Goal: Obtain resource: Download file/media

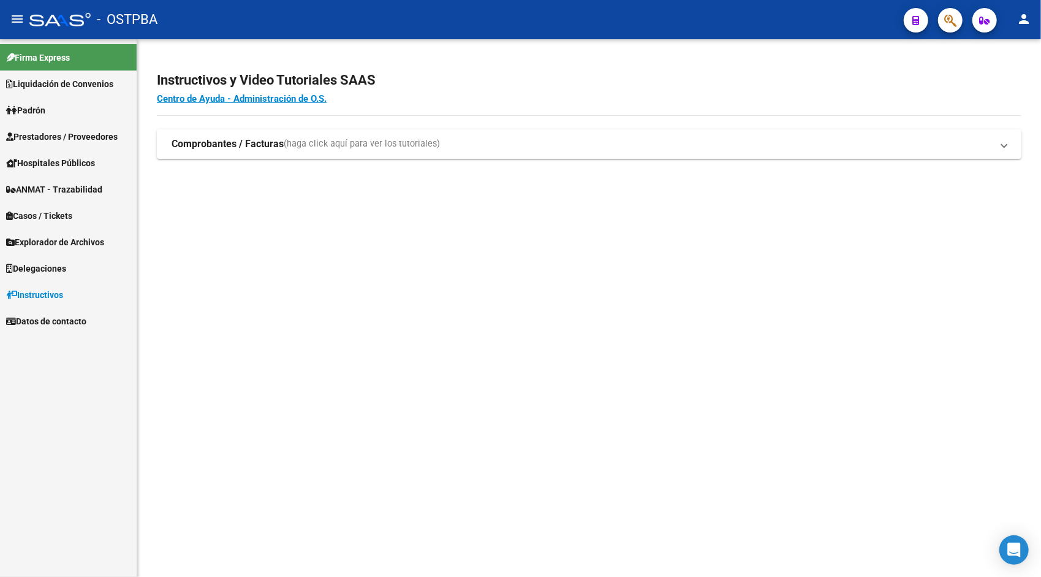
click at [75, 96] on link "Liquidación de Convenios" at bounding box center [68, 83] width 137 height 26
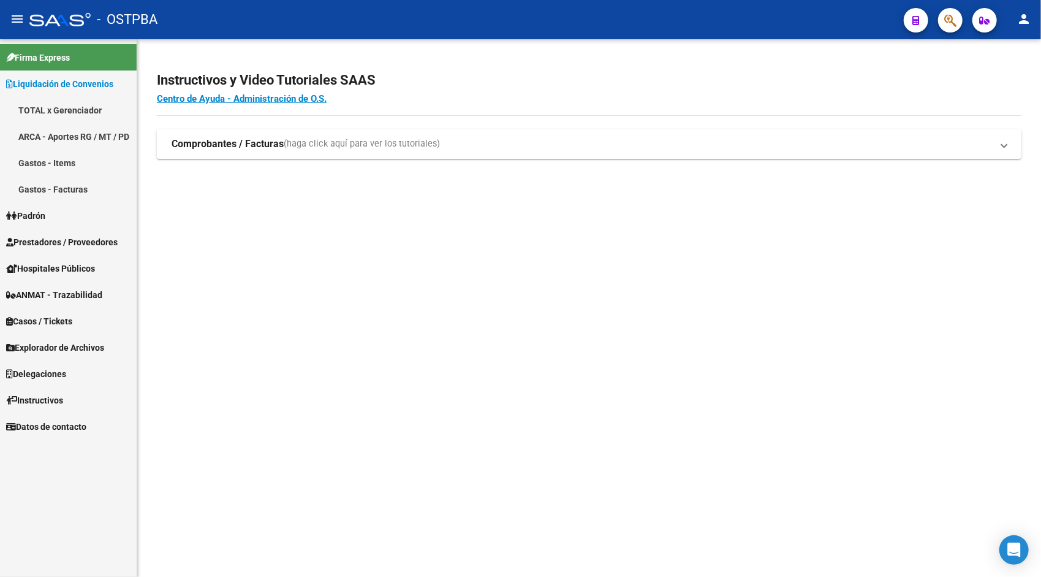
click at [81, 130] on link "ARCA - Aportes RG / MT / PD" at bounding box center [68, 136] width 137 height 26
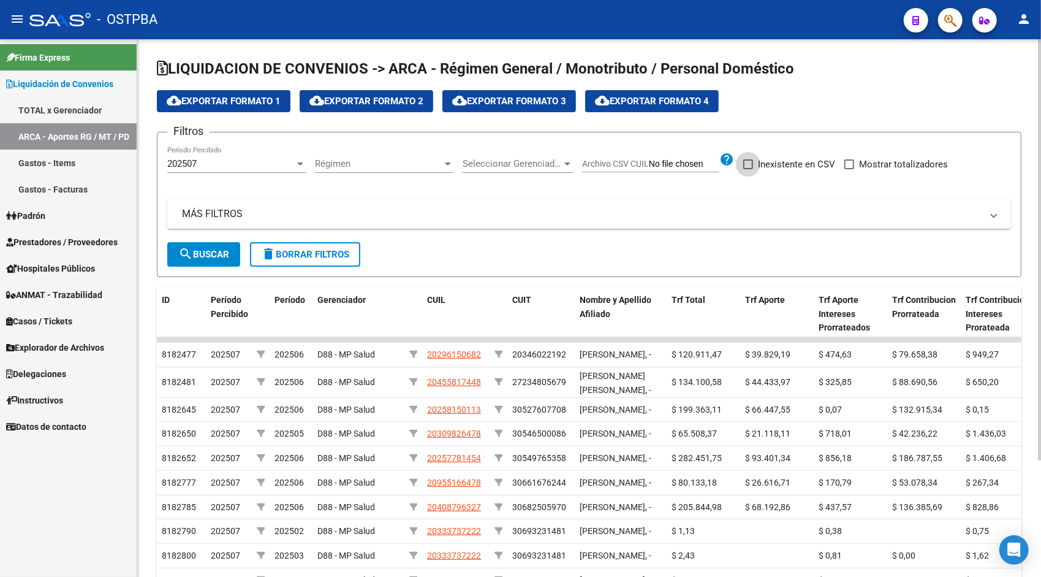
click at [757, 162] on label "Inexistente en CSV" at bounding box center [789, 164] width 92 height 15
click at [748, 169] on input "Inexistente en CSV" at bounding box center [747, 169] width 1 height 1
click at [203, 255] on span "search Buscar" at bounding box center [203, 254] width 51 height 11
click at [766, 154] on div "Filtros 202507 Período Percibido Régimen Régimen Seleccionar Gerenciador Selecc…" at bounding box center [589, 192] width 844 height 100
click at [770, 161] on span "Inexistente en CSV" at bounding box center [796, 164] width 77 height 15
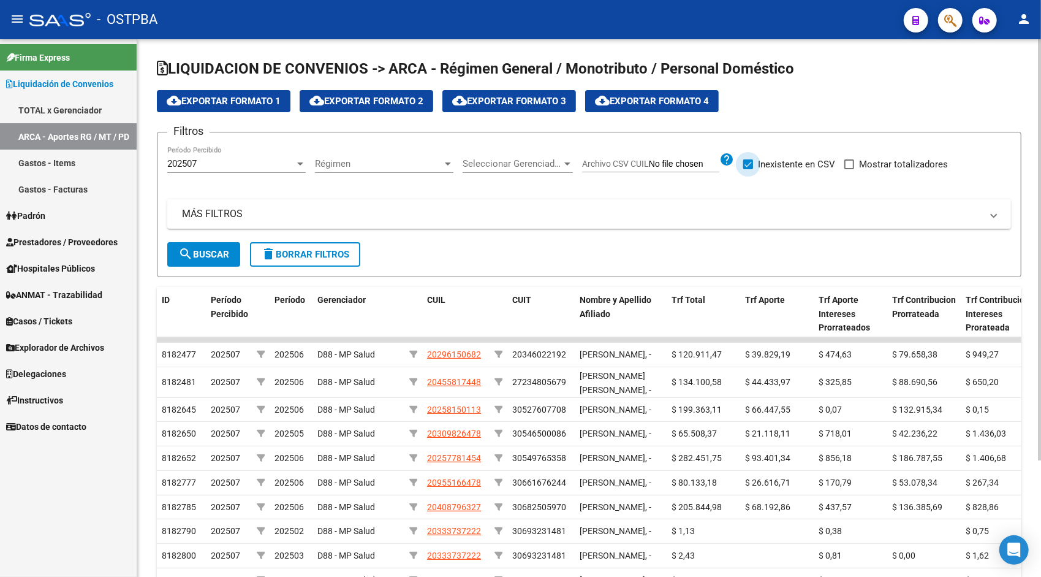
click at [748, 169] on input "Inexistente en CSV" at bounding box center [747, 169] width 1 height 1
checkbox input "false"
click at [852, 165] on span at bounding box center [849, 164] width 10 height 10
click at [849, 169] on input "Mostrar totalizadores" at bounding box center [849, 169] width 1 height 1
checkbox input "true"
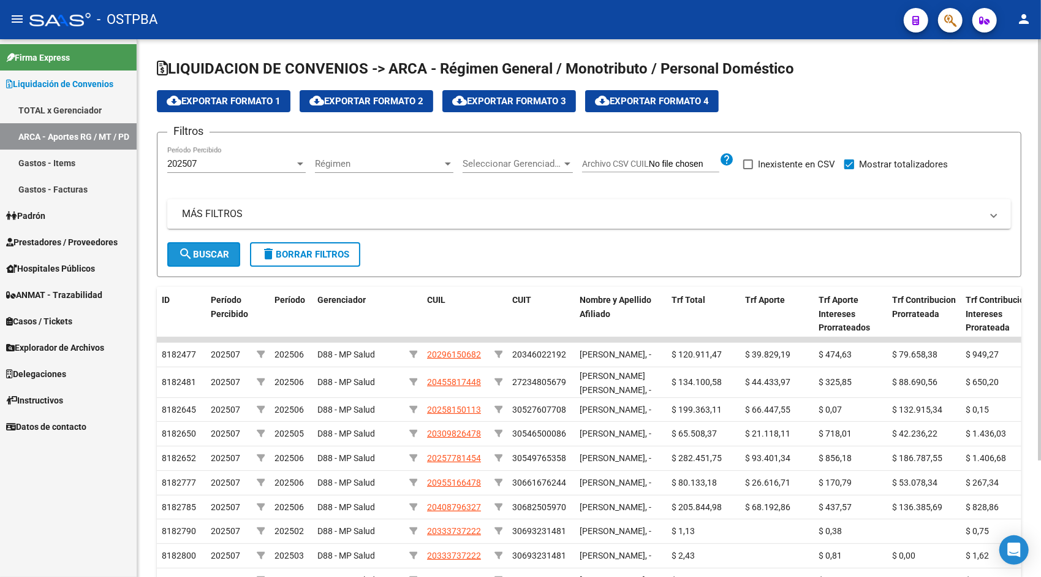
click at [184, 265] on button "search Buscar" at bounding box center [203, 254] width 73 height 25
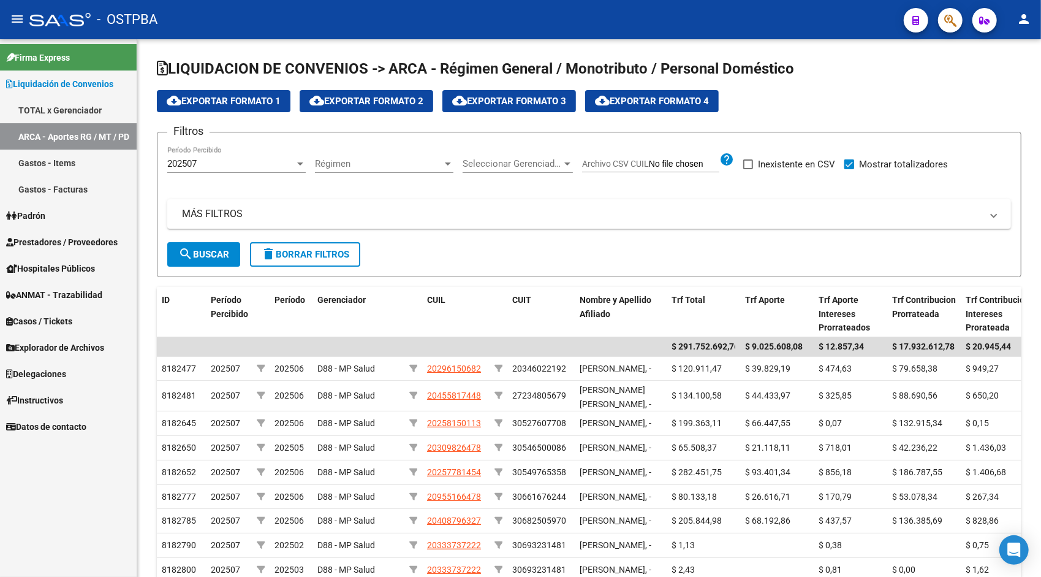
click at [60, 350] on span "Explorador de Archivos" at bounding box center [55, 347] width 98 height 13
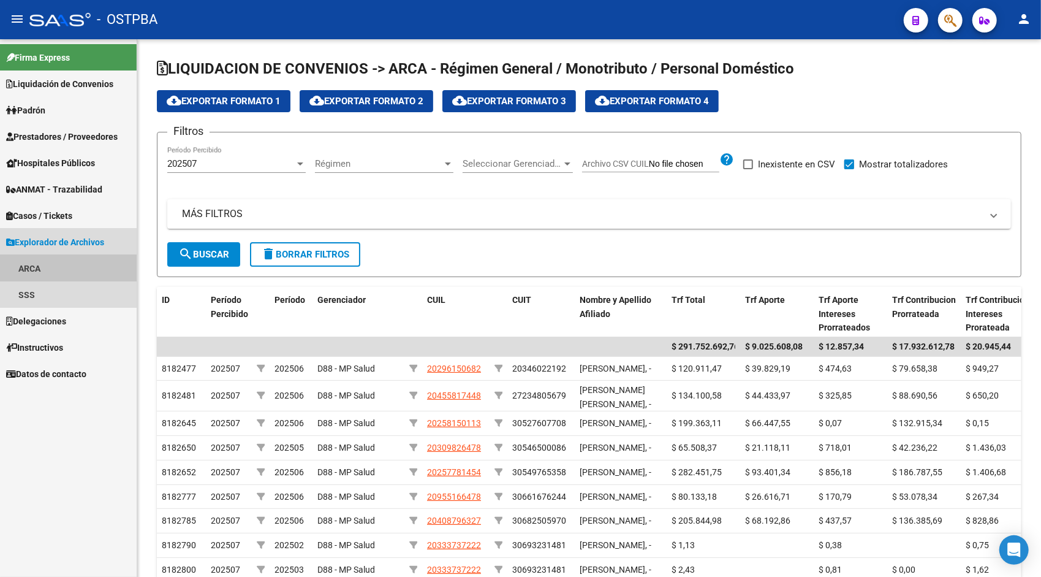
click at [41, 261] on link "ARCA" at bounding box center [68, 268] width 137 height 26
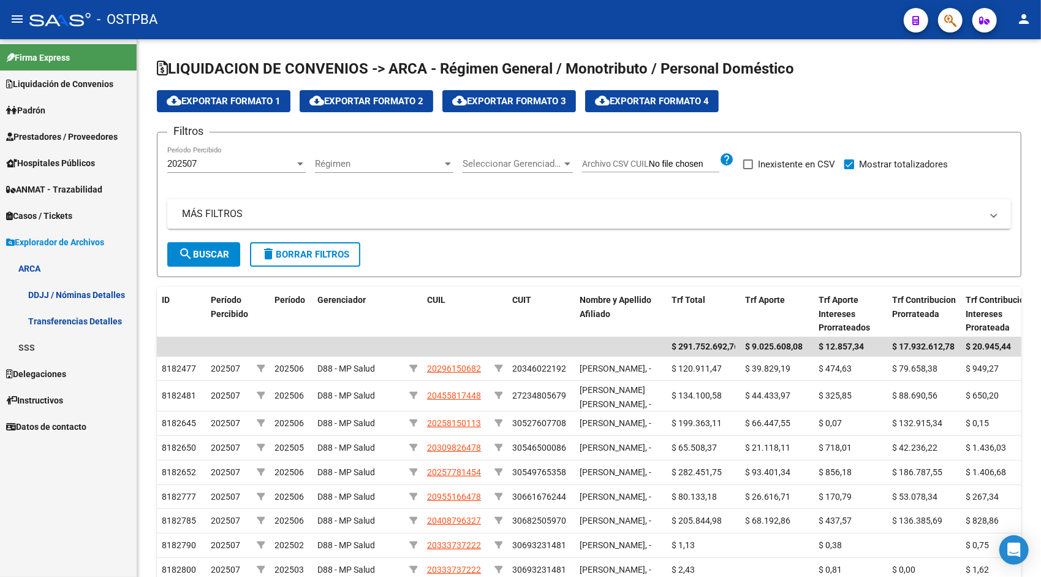
click at [103, 317] on link "Transferencias Detalles" at bounding box center [68, 321] width 137 height 26
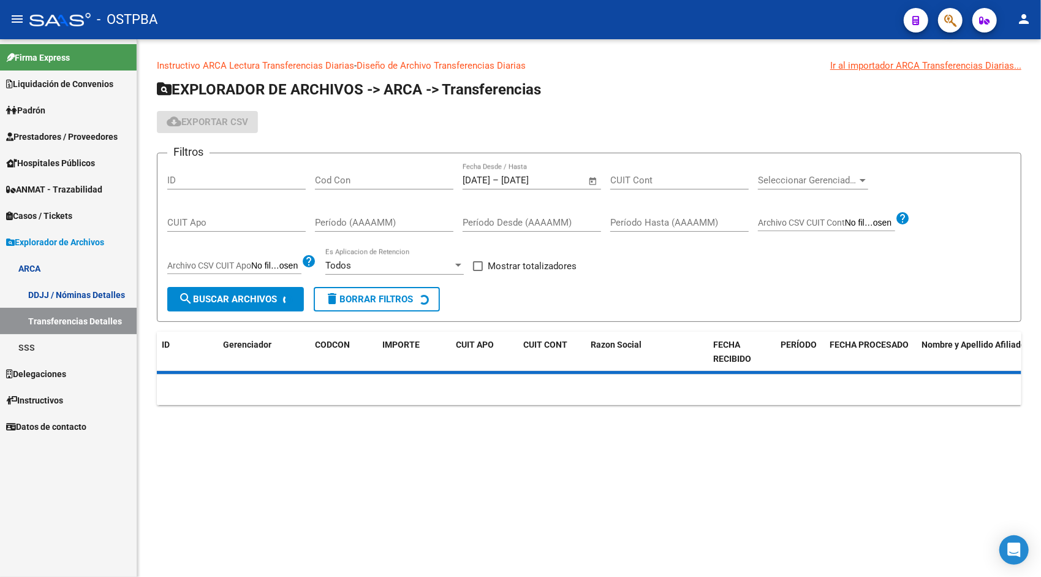
click at [341, 179] on input "Cod Con" at bounding box center [384, 180] width 138 height 11
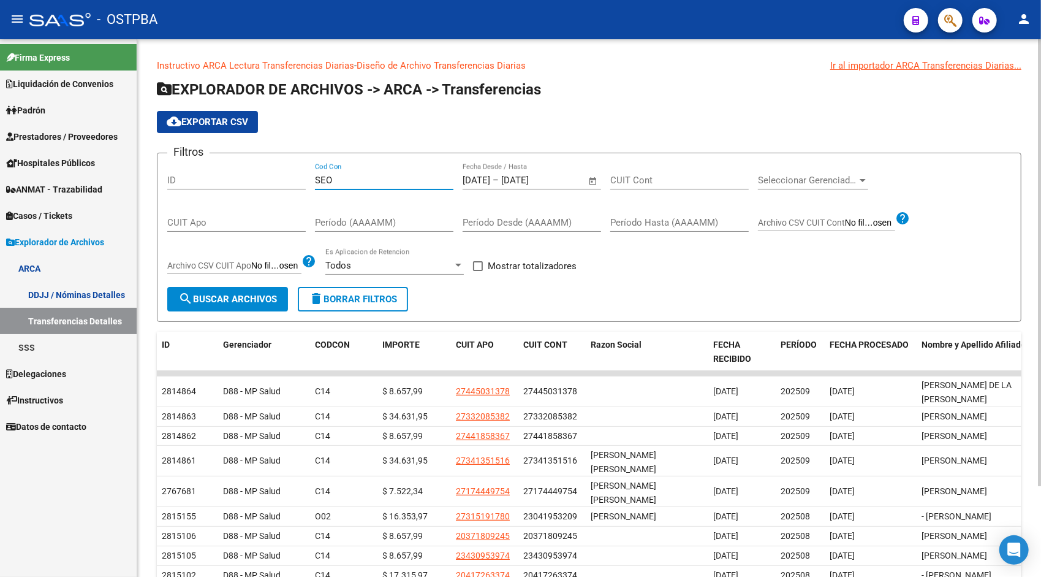
type input "SEO"
click at [552, 190] on div "[DATE] [DATE] – [DATE] [DATE] Fecha Desde / Hasta" at bounding box center [532, 182] width 138 height 38
click at [547, 183] on input "[DATE]" at bounding box center [530, 180] width 59 height 11
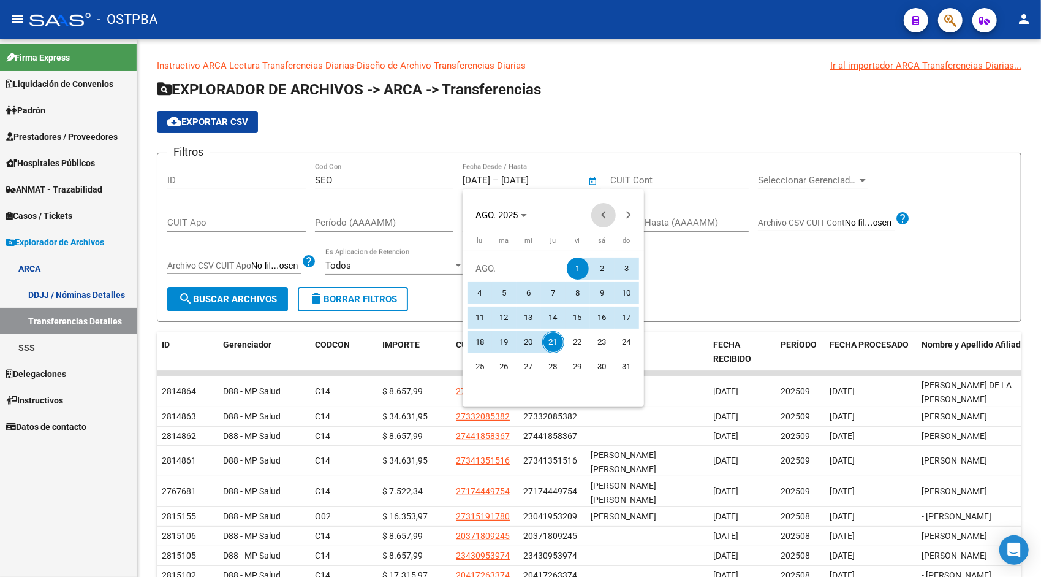
click at [599, 218] on span "Previous month" at bounding box center [603, 215] width 25 height 25
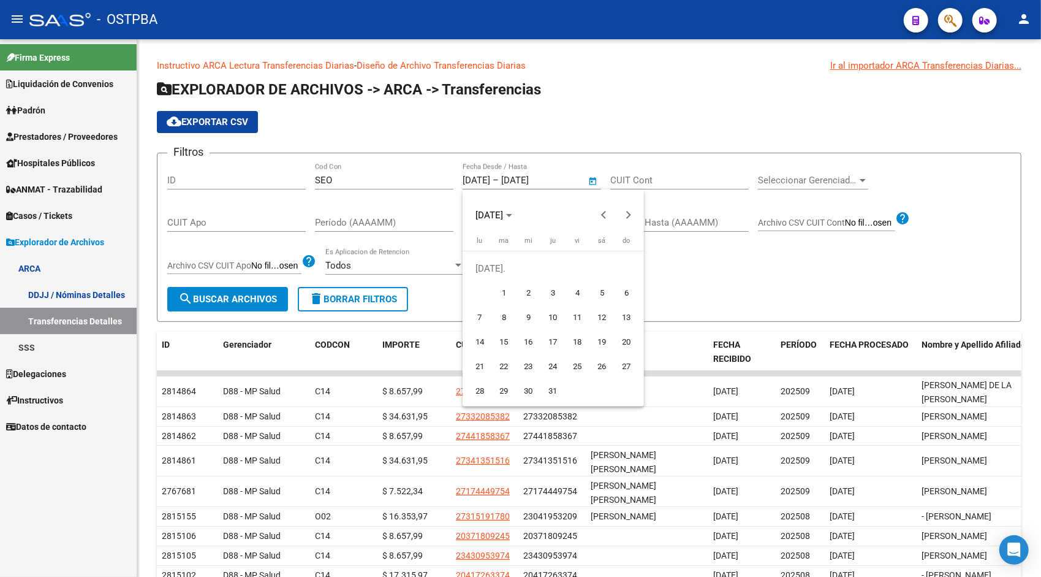
click at [500, 297] on span "1" at bounding box center [504, 293] width 22 height 22
type input "[DATE]"
click at [633, 216] on span "Next month" at bounding box center [628, 215] width 25 height 25
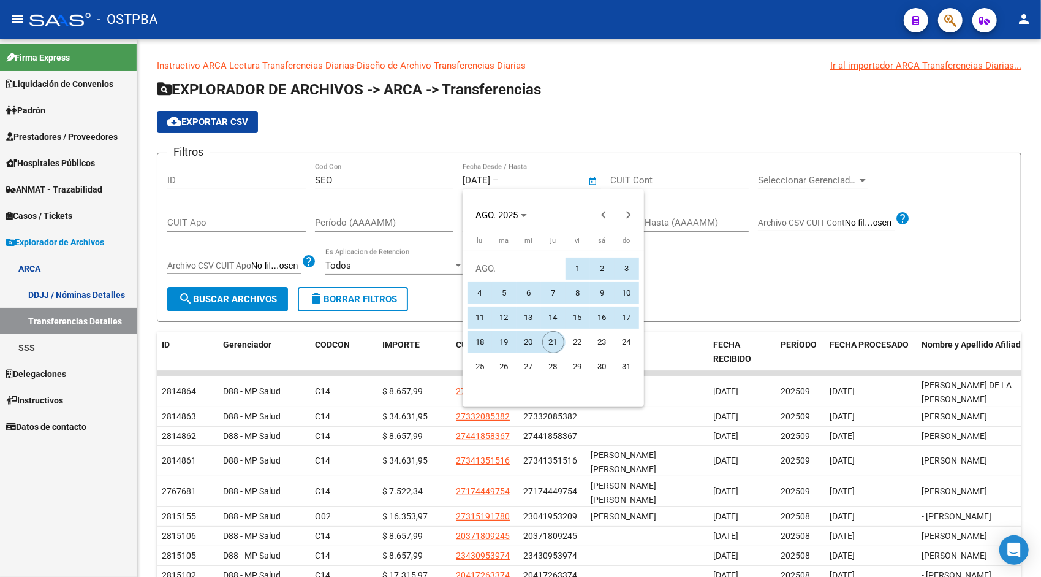
click at [552, 340] on span "21" at bounding box center [553, 342] width 22 height 22
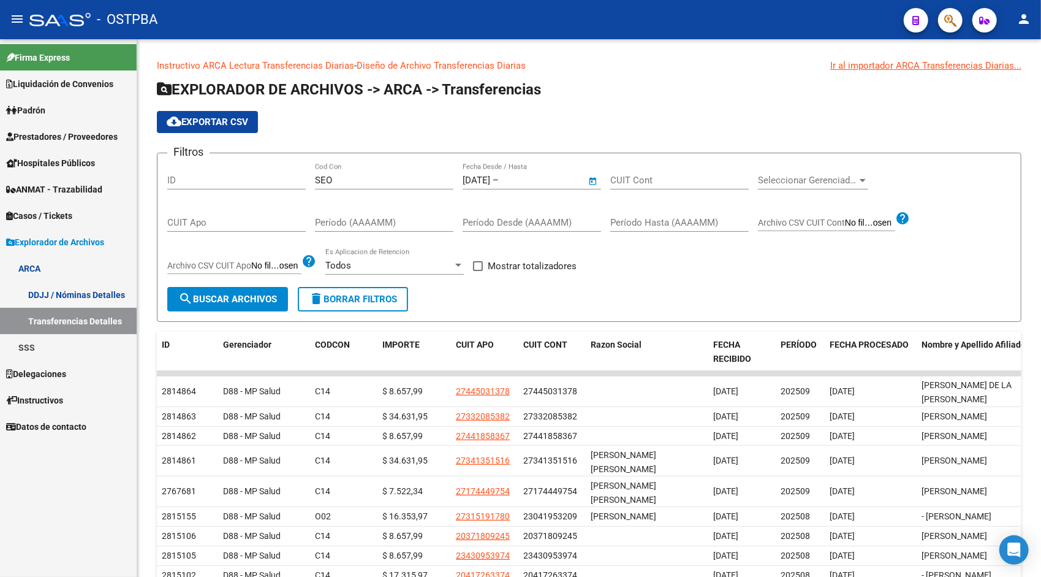
type input "[DATE]"
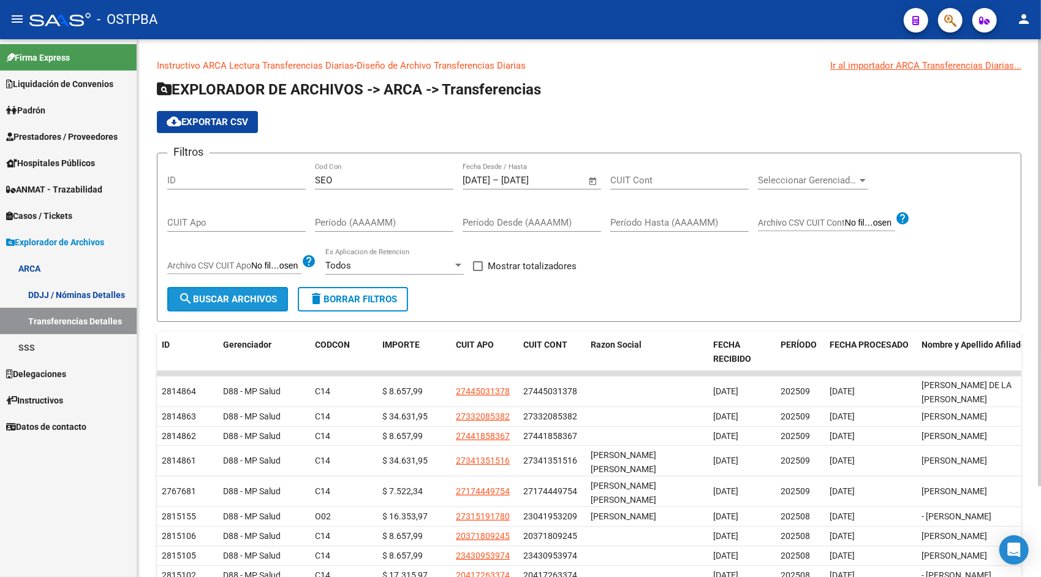
click at [221, 296] on span "search Buscar Archivos" at bounding box center [227, 298] width 99 height 11
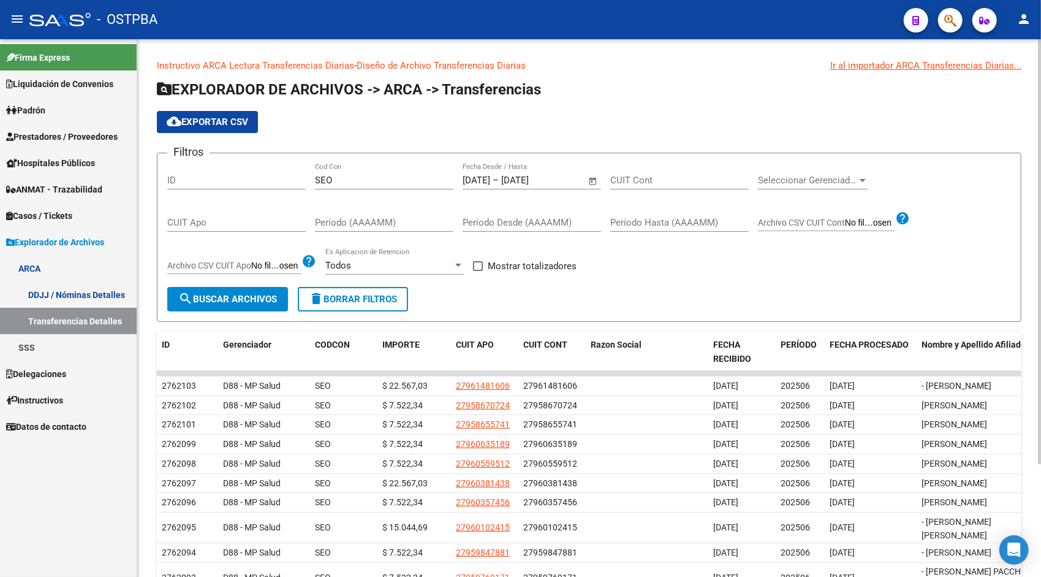
click at [235, 118] on span "cloud_download Exportar CSV" at bounding box center [207, 121] width 81 height 11
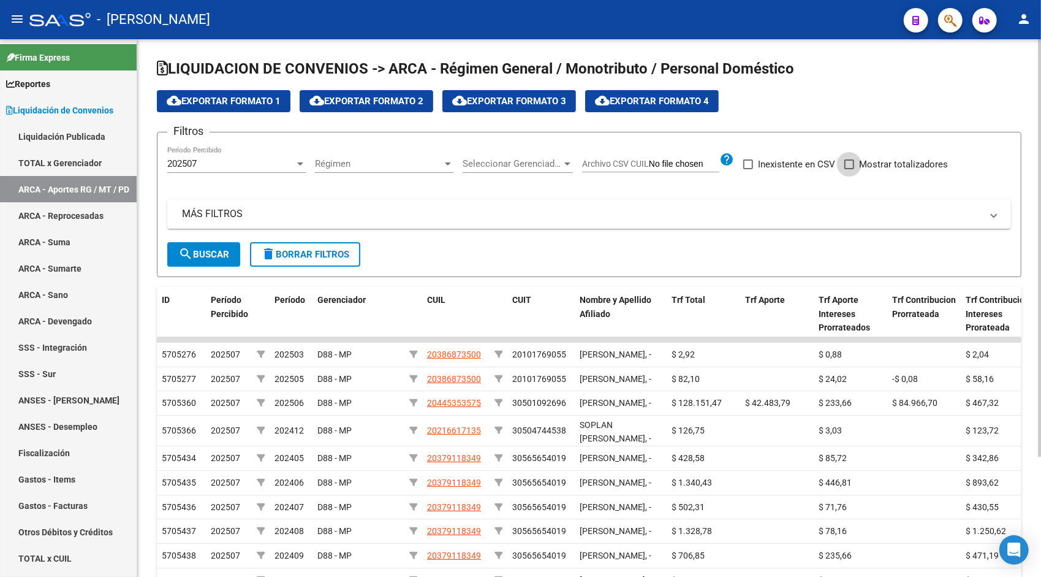
click at [882, 163] on span "Mostrar totalizadores" at bounding box center [903, 164] width 89 height 15
click at [849, 169] on input "Mostrar totalizadores" at bounding box center [849, 169] width 1 height 1
checkbox input "true"
click at [195, 255] on span "search Buscar" at bounding box center [203, 254] width 51 height 11
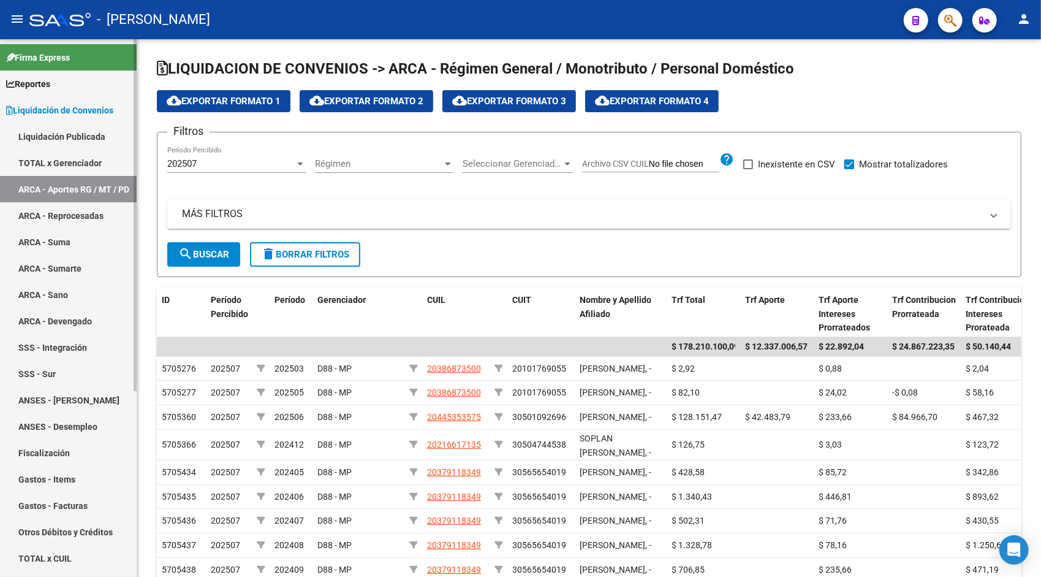
click at [133, 436] on link "ANSES - Desempleo" at bounding box center [68, 426] width 137 height 26
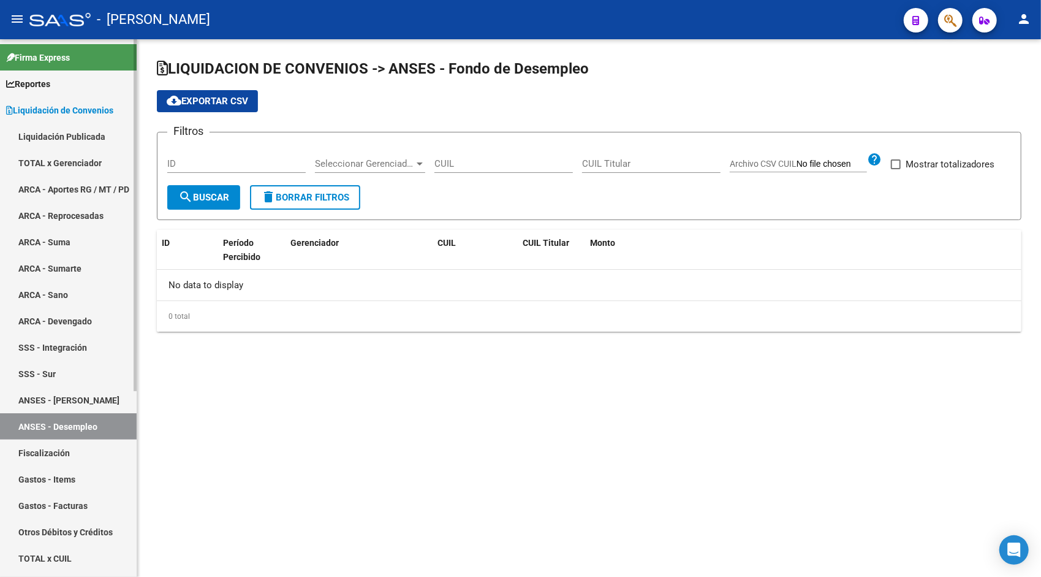
checkbox input "true"
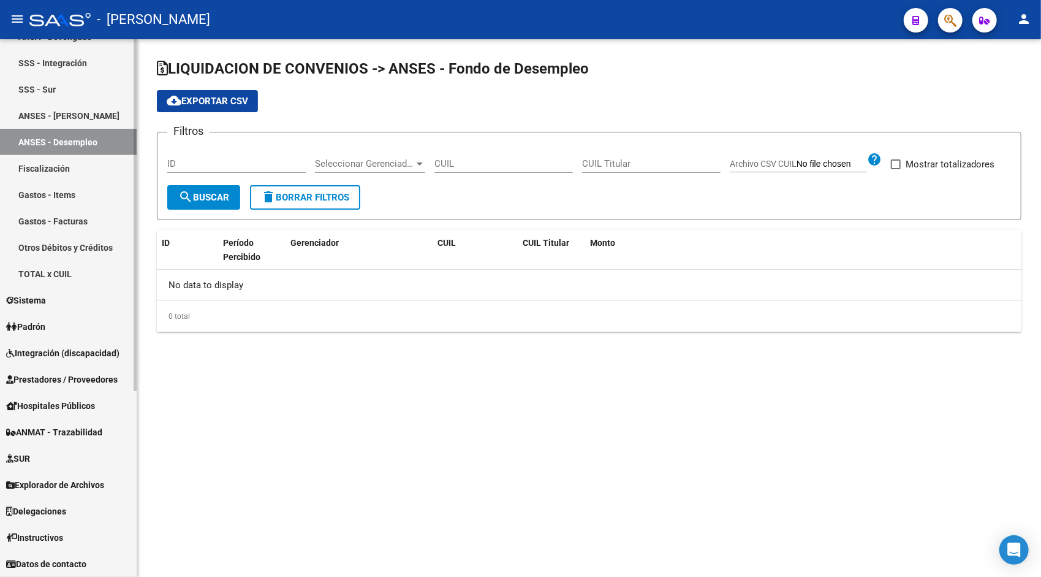
click at [136, 469] on div at bounding box center [135, 307] width 3 height 537
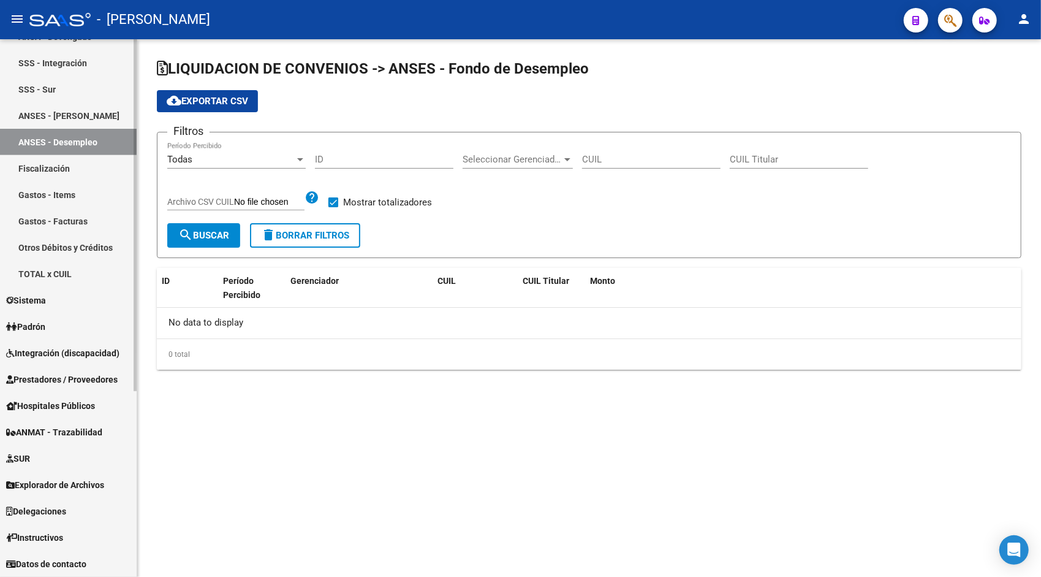
click at [136, 473] on div at bounding box center [135, 401] width 3 height 352
click at [71, 488] on span "Explorador de Archivos" at bounding box center [55, 484] width 98 height 13
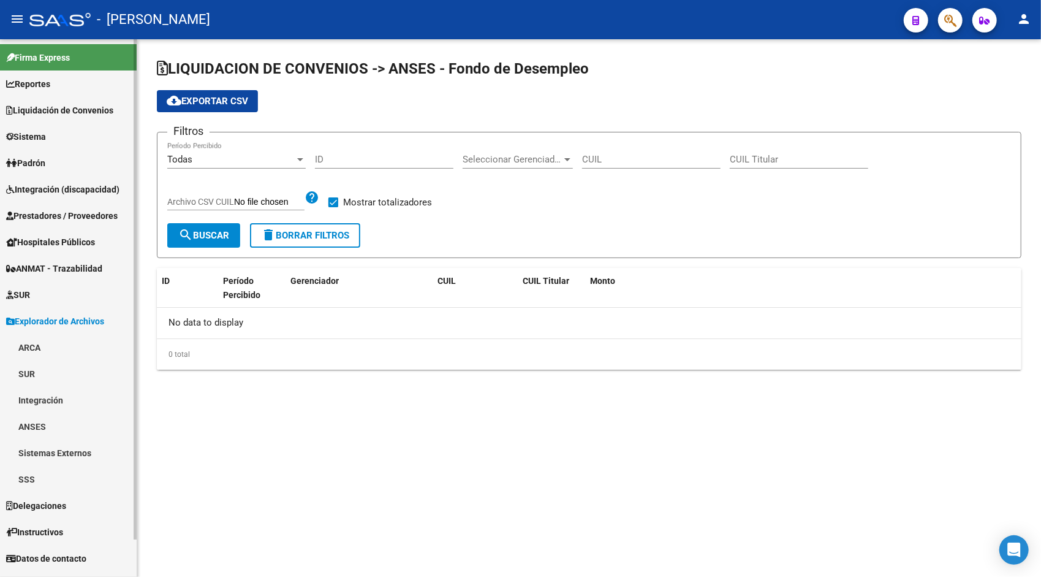
scroll to position [0, 0]
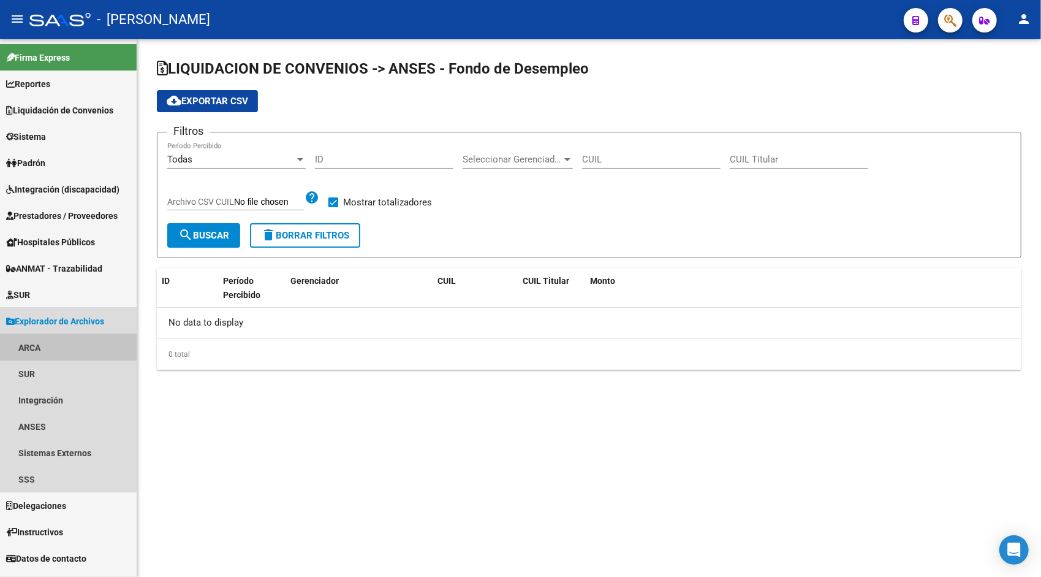
click at [44, 353] on link "ARCA" at bounding box center [68, 347] width 137 height 26
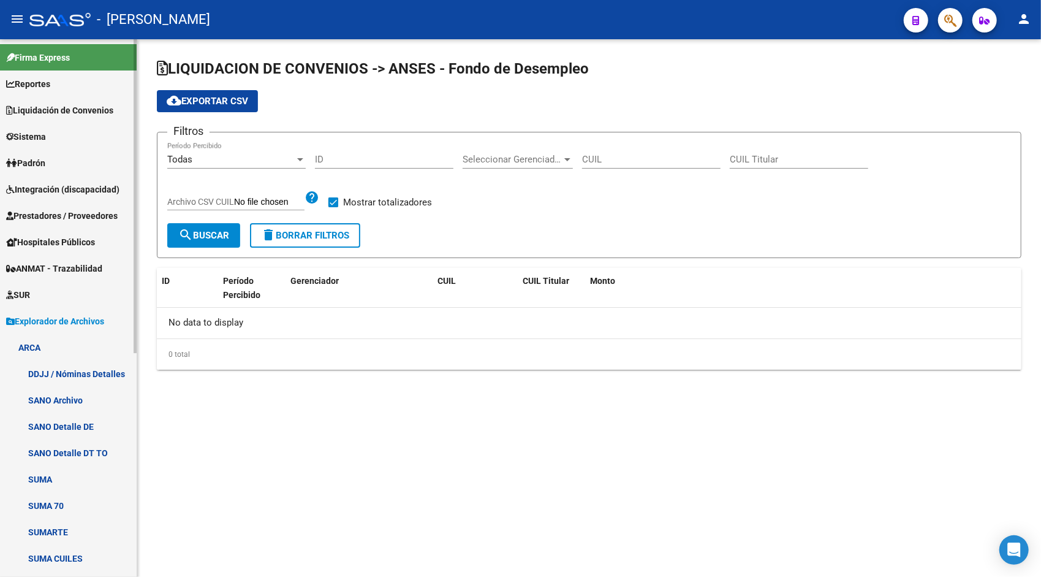
scroll to position [384, 0]
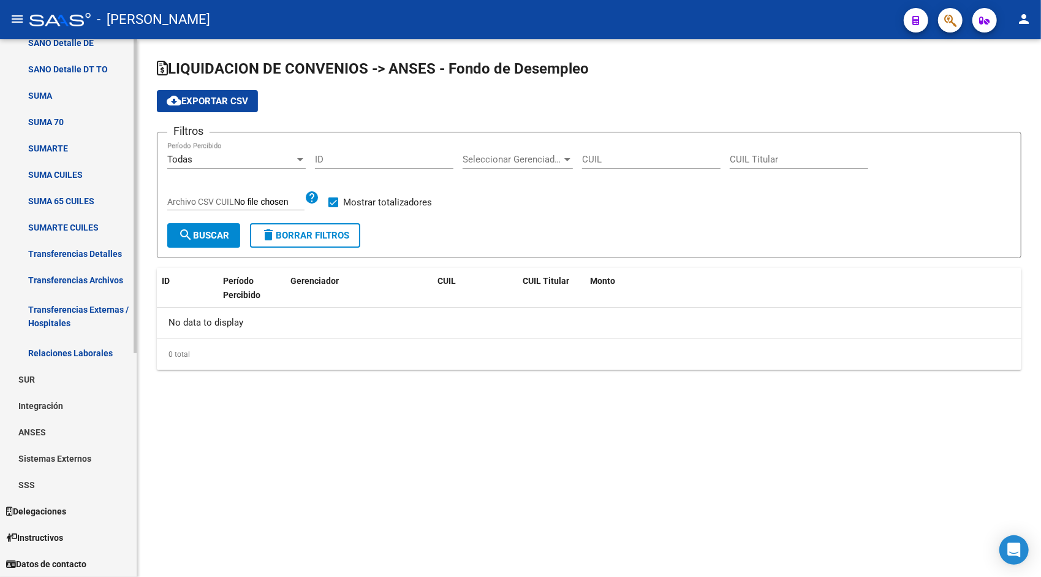
click at [136, 528] on div at bounding box center [135, 307] width 3 height 537
click at [138, 100] on div "LIQUIDACION DE CONVENIOS -> ANSES - Fondo de Desempleo cloud_download Exportar …" at bounding box center [589, 223] width 904 height 369
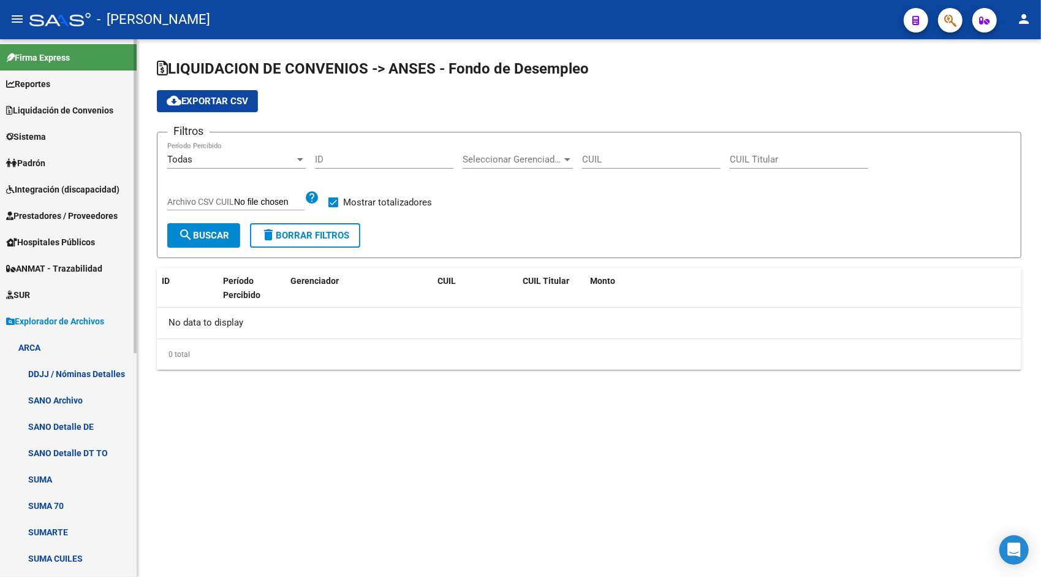
click at [136, 100] on div at bounding box center [135, 307] width 3 height 537
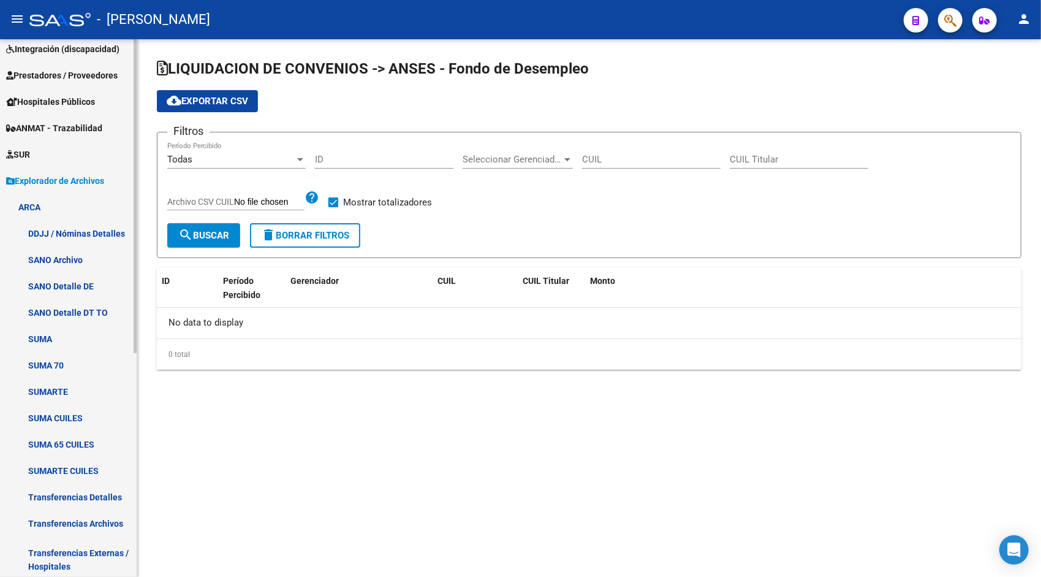
scroll to position [138, 0]
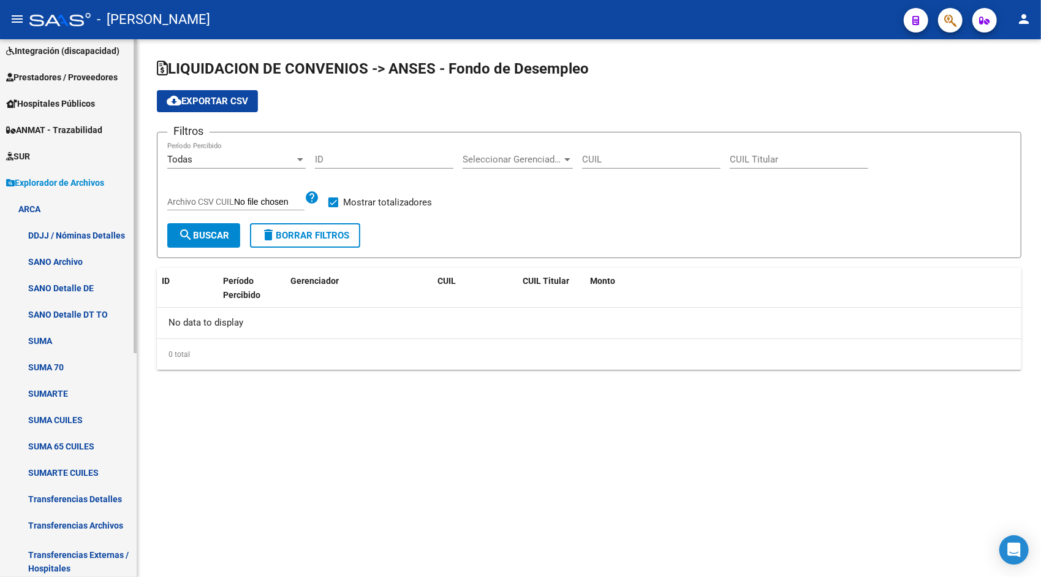
click at [153, 408] on mat-sidenav-container "Firma Express Reportes Tablero de Control Ingresos Percibidos Análisis de todos…" at bounding box center [520, 307] width 1041 height 537
click at [91, 501] on link "Transferencias Detalles" at bounding box center [68, 498] width 137 height 26
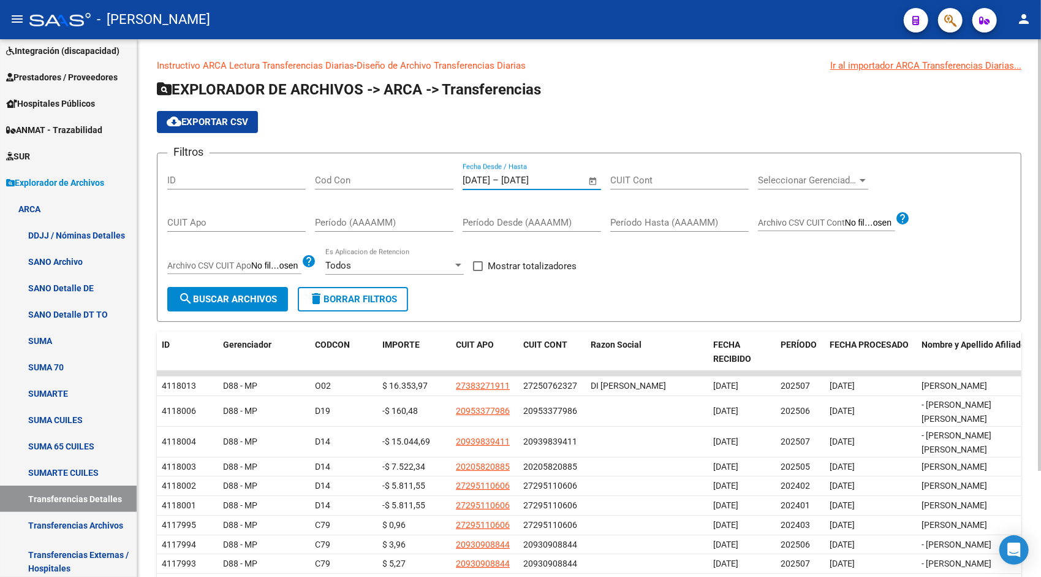
click at [544, 182] on input "[DATE]" at bounding box center [530, 180] width 59 height 11
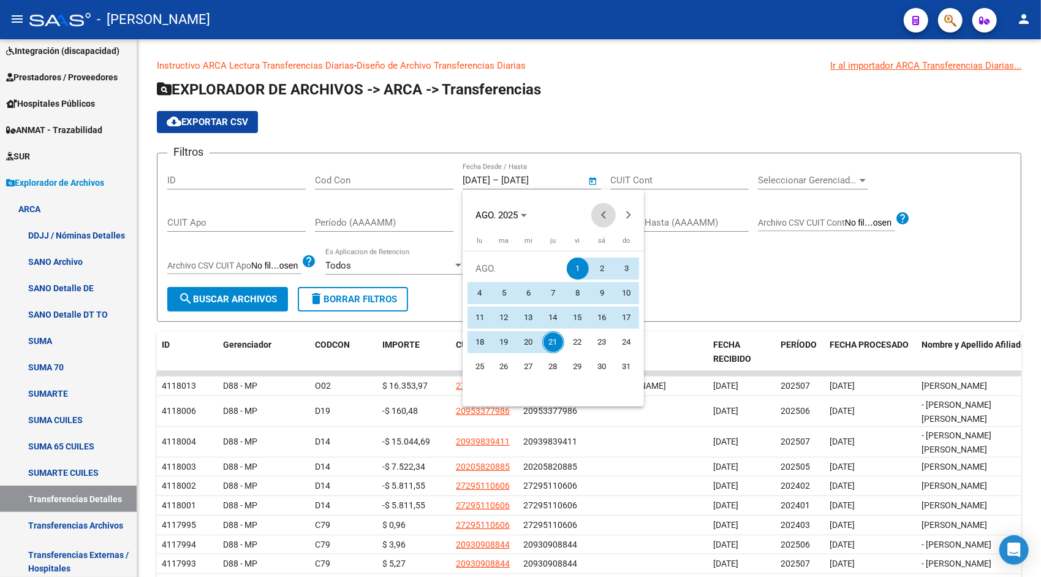
click at [600, 218] on span "Previous month" at bounding box center [603, 215] width 25 height 25
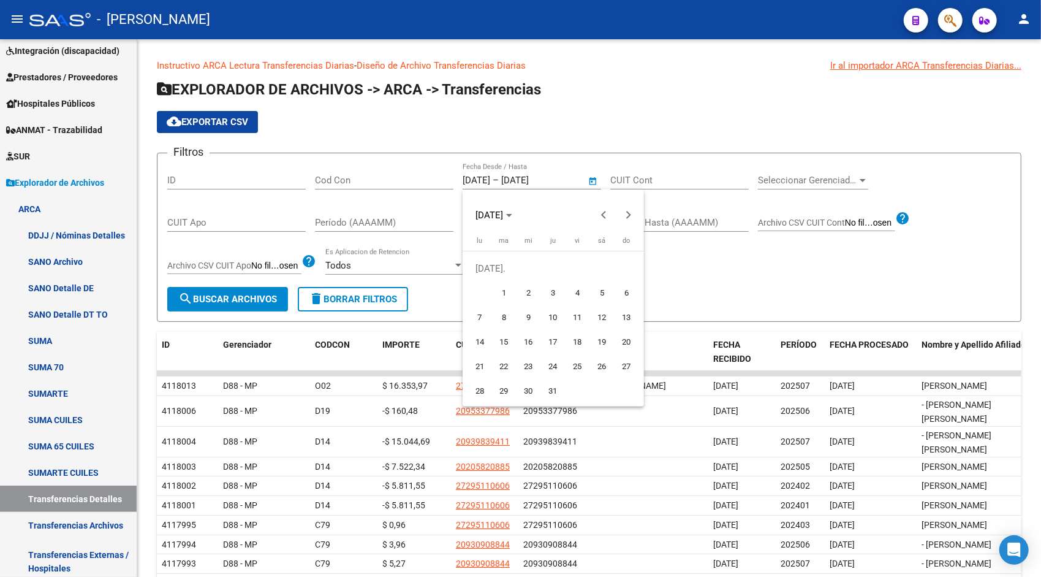
click at [500, 299] on span "1" at bounding box center [504, 293] width 22 height 22
type input "[DATE]"
click at [633, 215] on span "Next month" at bounding box center [628, 215] width 25 height 25
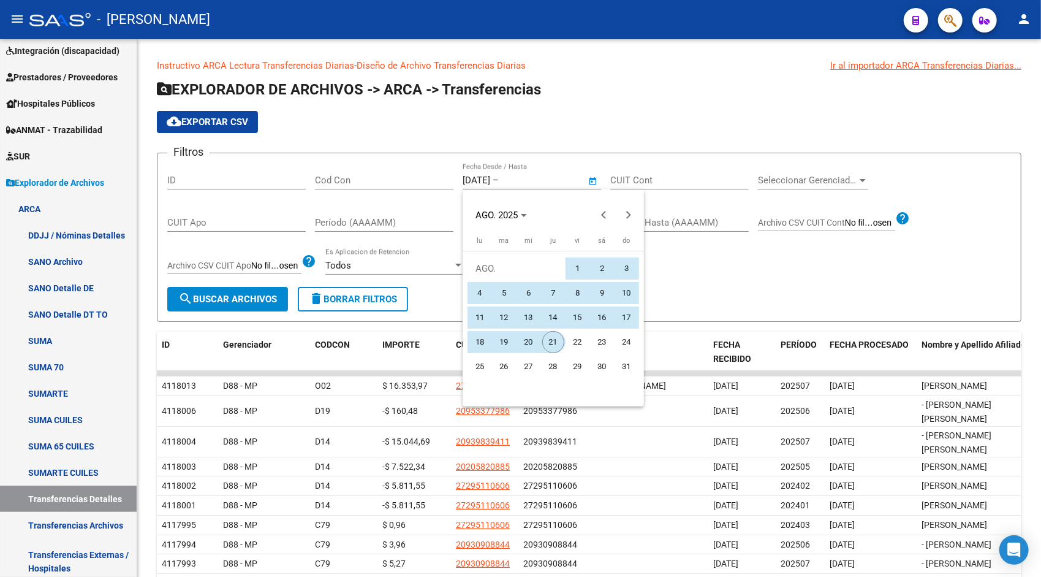
click at [555, 335] on span "21" at bounding box center [553, 342] width 22 height 22
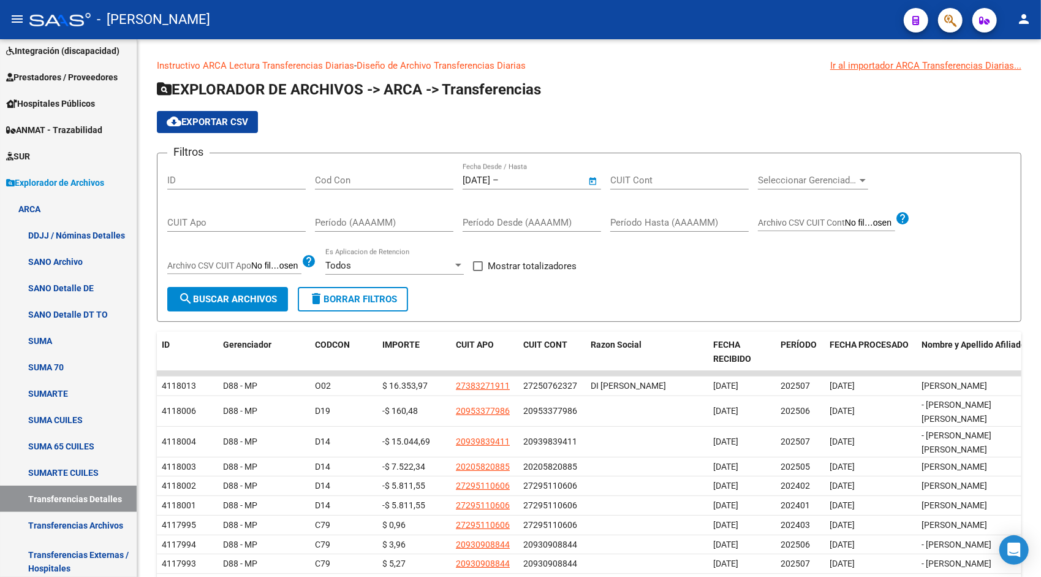
type input "[DATE]"
click at [283, 178] on input "ID" at bounding box center [236, 180] width 138 height 11
click at [398, 176] on input "Cod Con" at bounding box center [384, 180] width 138 height 11
type input "SEO"
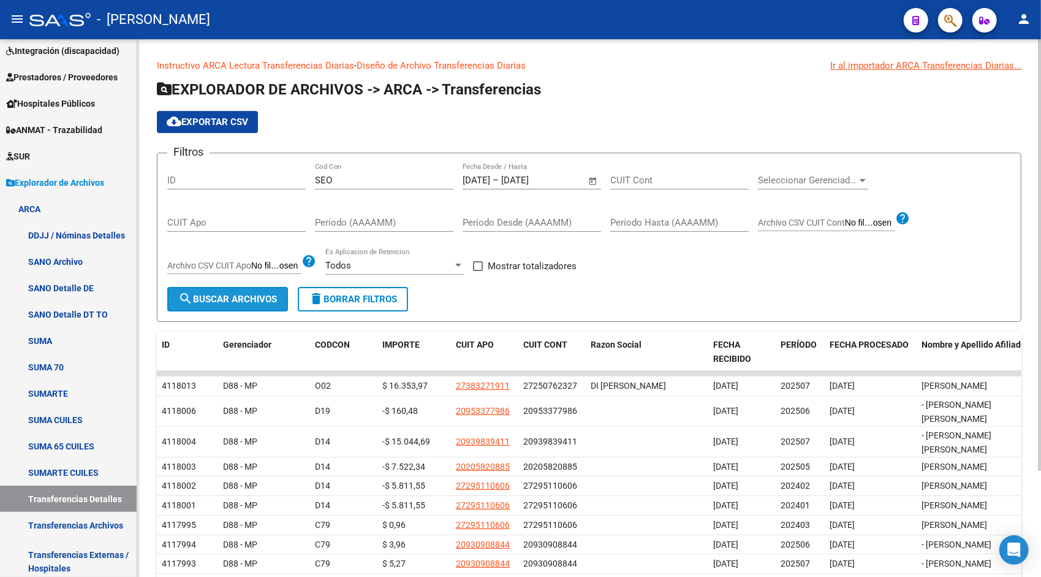
click at [225, 295] on span "search Buscar Archivos" at bounding box center [227, 298] width 99 height 11
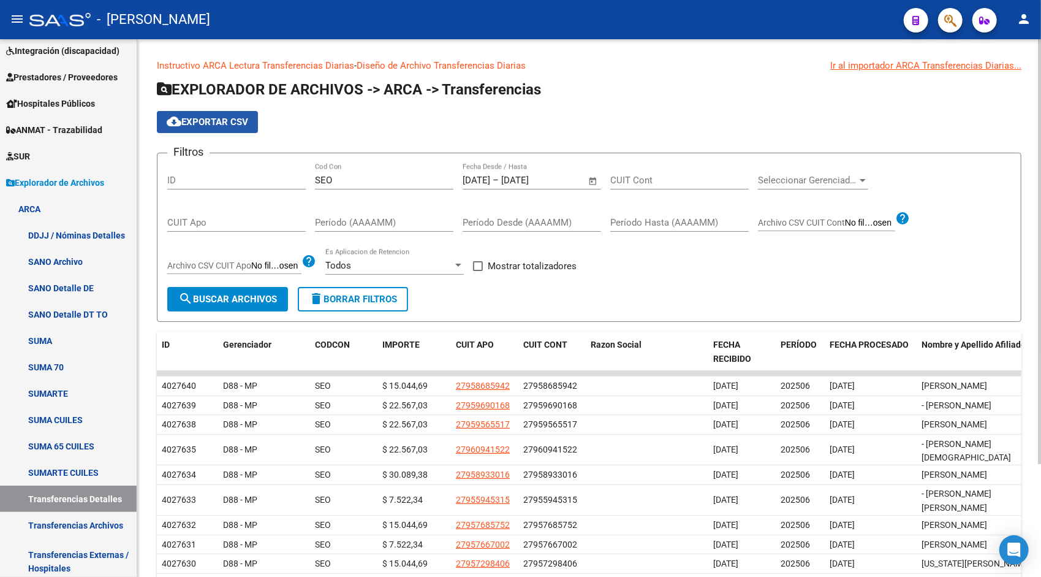
click at [209, 129] on button "cloud_download Exportar CSV" at bounding box center [207, 122] width 101 height 22
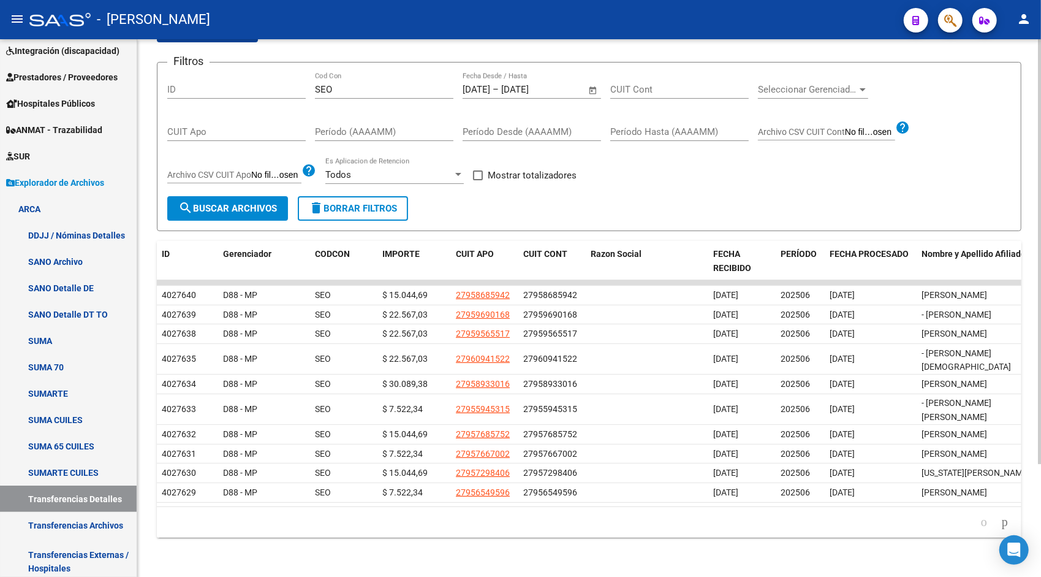
scroll to position [143, 0]
click at [1040, 496] on html "menu - osetya person Firma Express Reportes Tablero de Control Ingresos Percibi…" at bounding box center [520, 288] width 1041 height 577
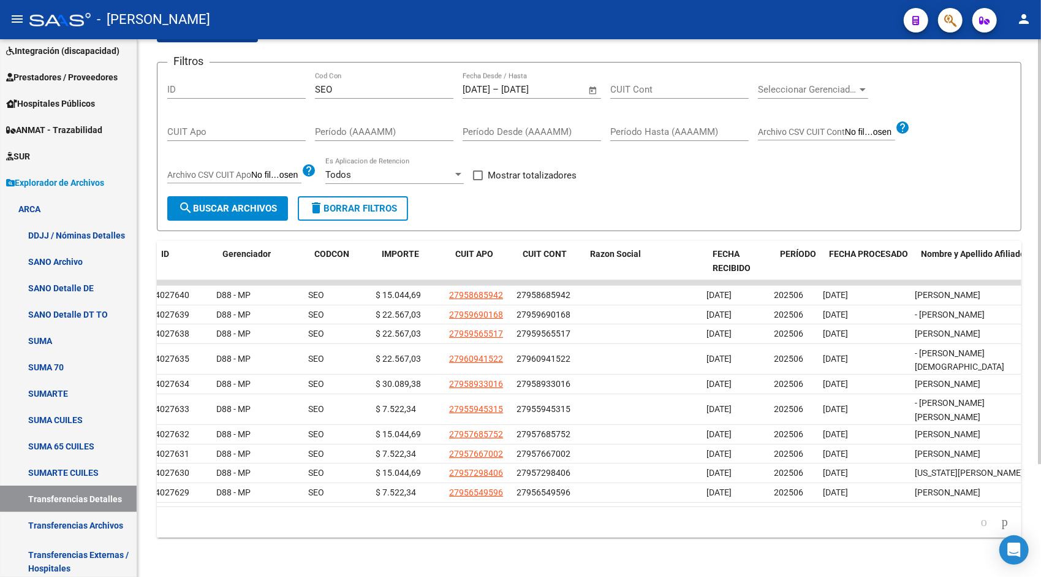
scroll to position [0, 17]
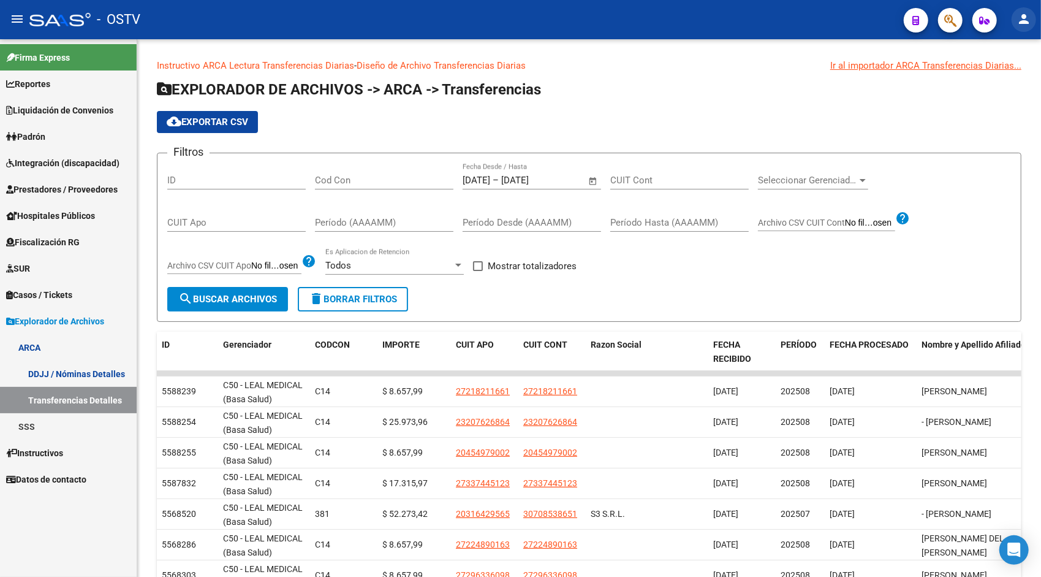
click at [1030, 16] on mat-icon "person" at bounding box center [1023, 19] width 15 height 15
click at [985, 79] on button "exit_to_app Salir" at bounding box center [998, 80] width 75 height 29
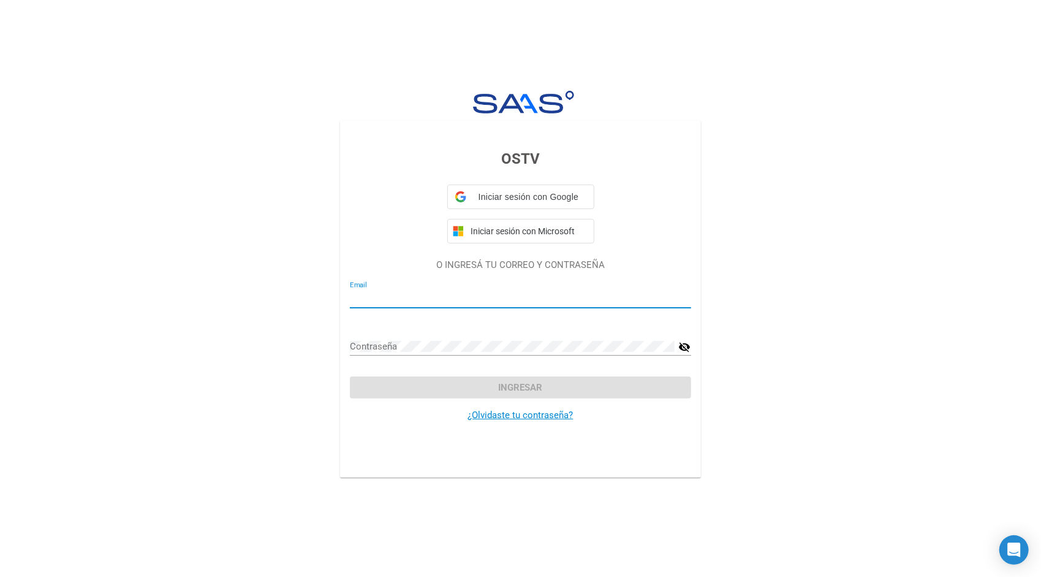
type input "p.iavarone@lealmedica.com.ar"
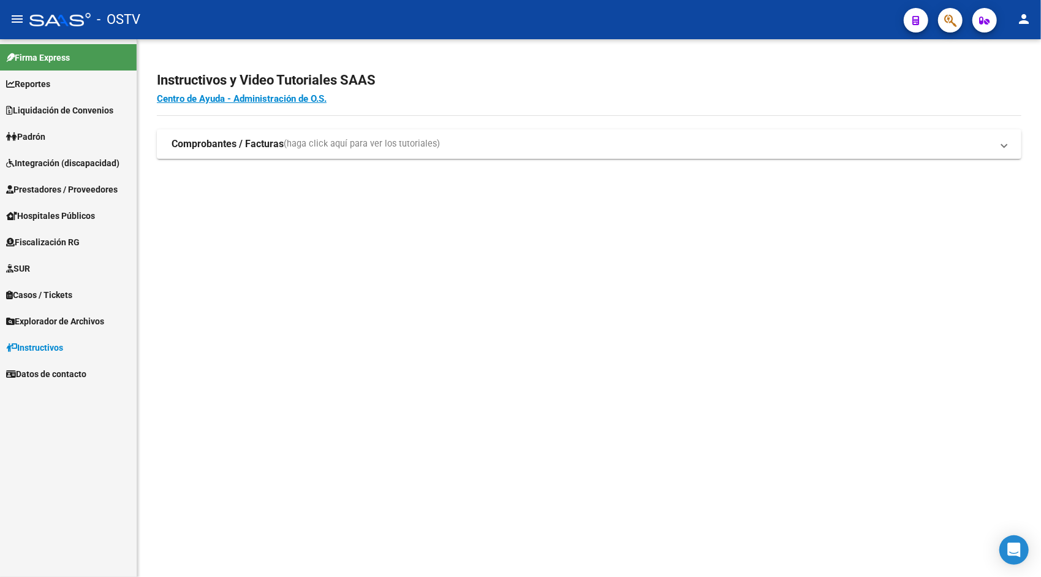
click at [42, 107] on span "Liquidación de Convenios" at bounding box center [59, 110] width 107 height 13
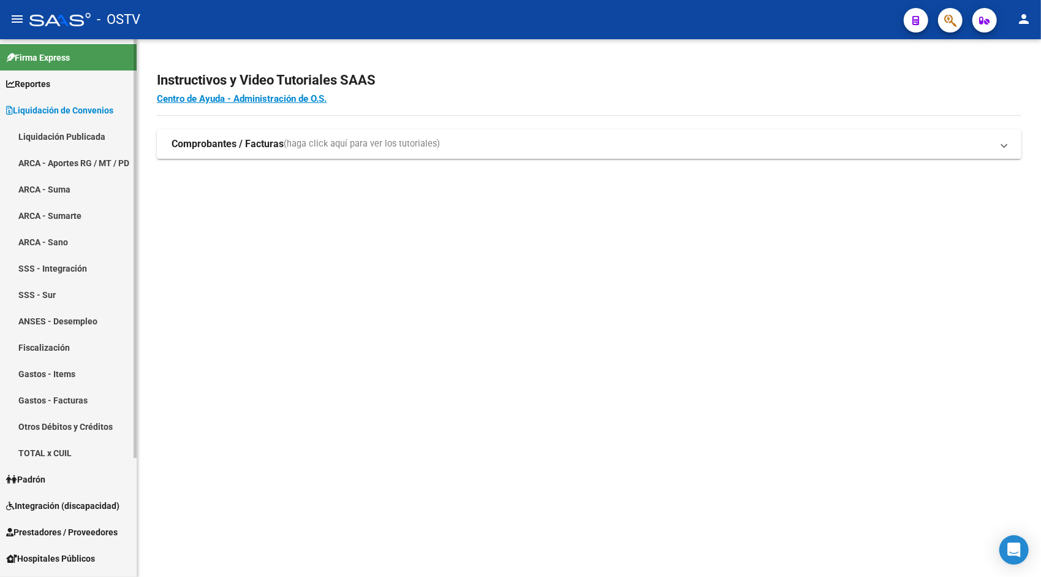
click at [84, 187] on link "ARCA - Suma" at bounding box center [68, 189] width 137 height 26
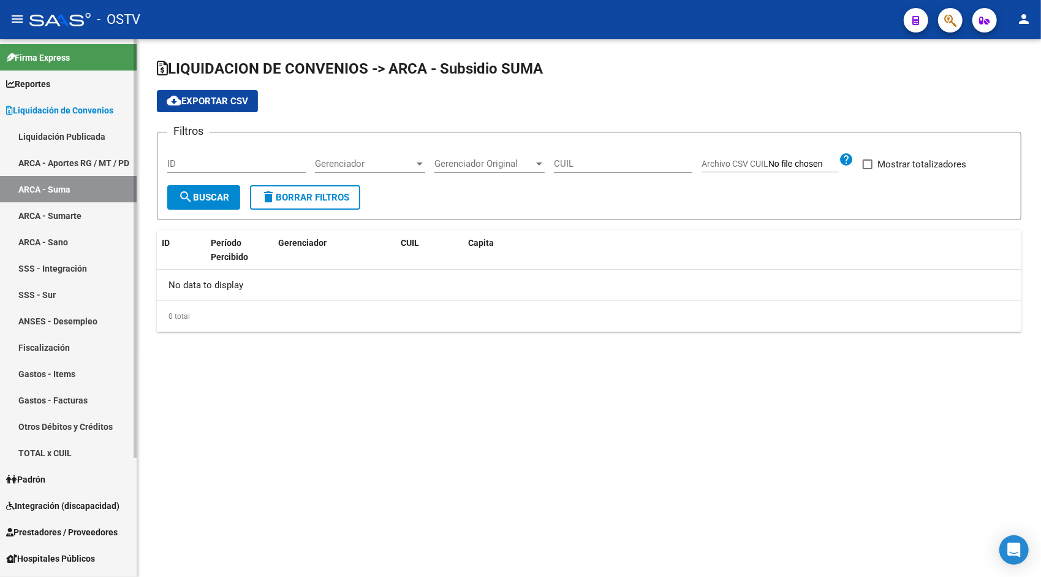
checkbox input "true"
click at [71, 161] on link "ARCA - Aportes RG / MT / PD" at bounding box center [68, 162] width 137 height 26
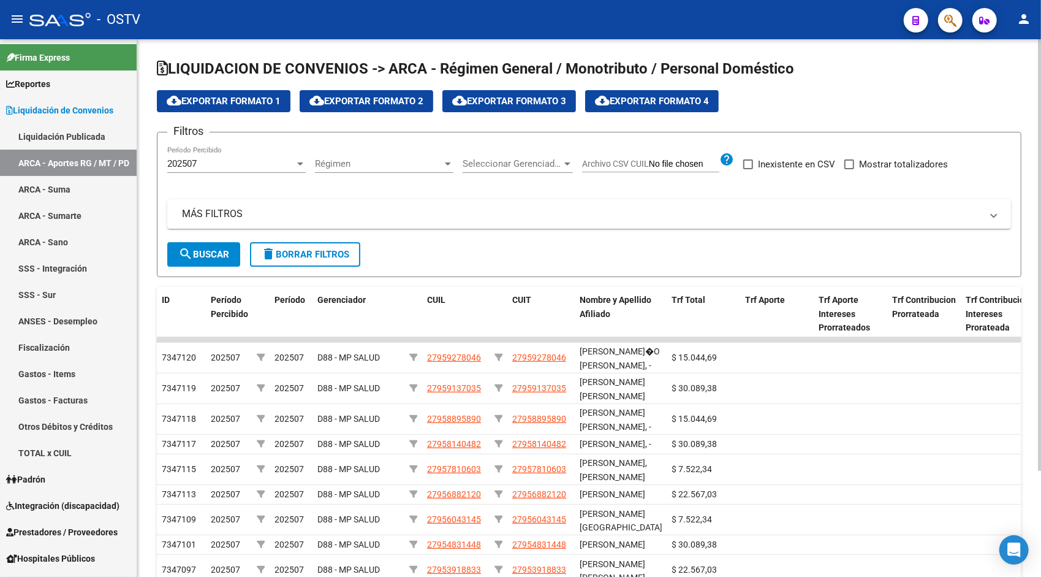
click at [888, 152] on div "Filtros 202507 Período Percibido Régimen Régimen Seleccionar Gerenciador Selecc…" at bounding box center [589, 192] width 844 height 100
click at [882, 157] on span "Mostrar totalizadores" at bounding box center [903, 164] width 89 height 15
click at [849, 169] on input "Mostrar totalizadores" at bounding box center [849, 169] width 1 height 1
checkbox input "true"
click at [207, 261] on button "search Buscar" at bounding box center [203, 254] width 73 height 25
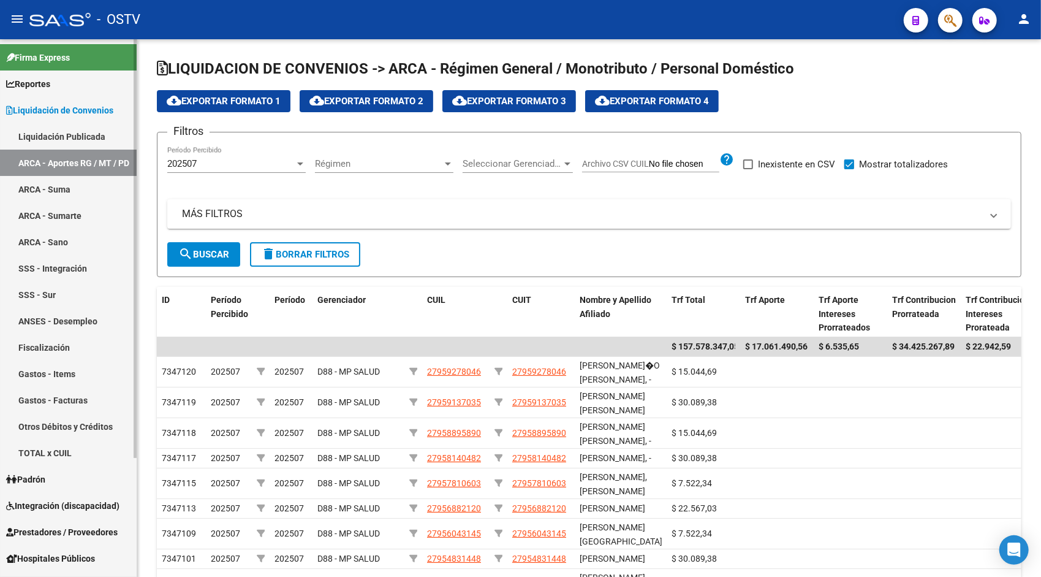
click at [43, 99] on link "Liquidación de Convenios" at bounding box center [68, 110] width 137 height 26
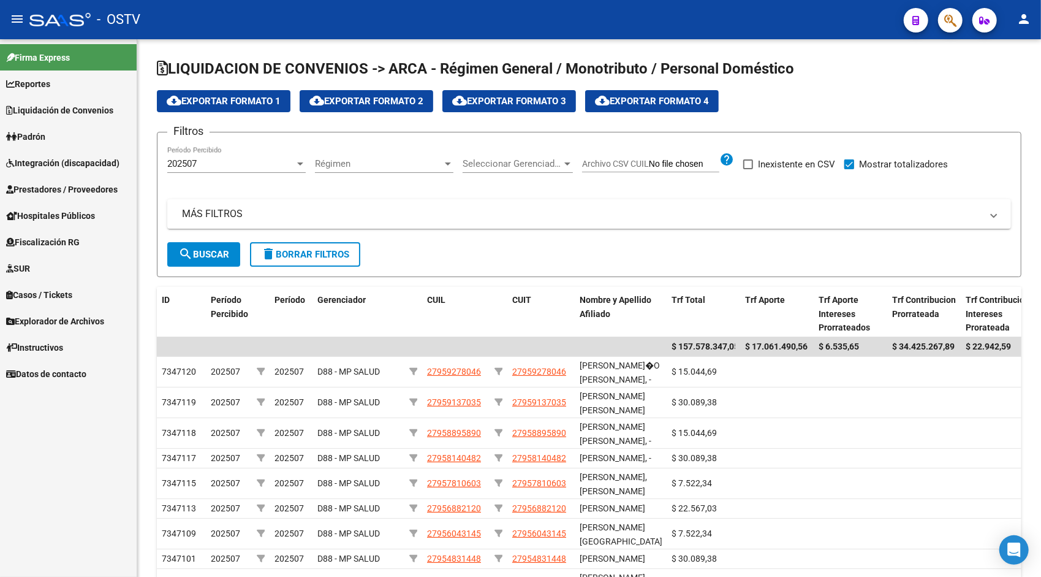
click at [33, 319] on span "Explorador de Archivos" at bounding box center [55, 320] width 98 height 13
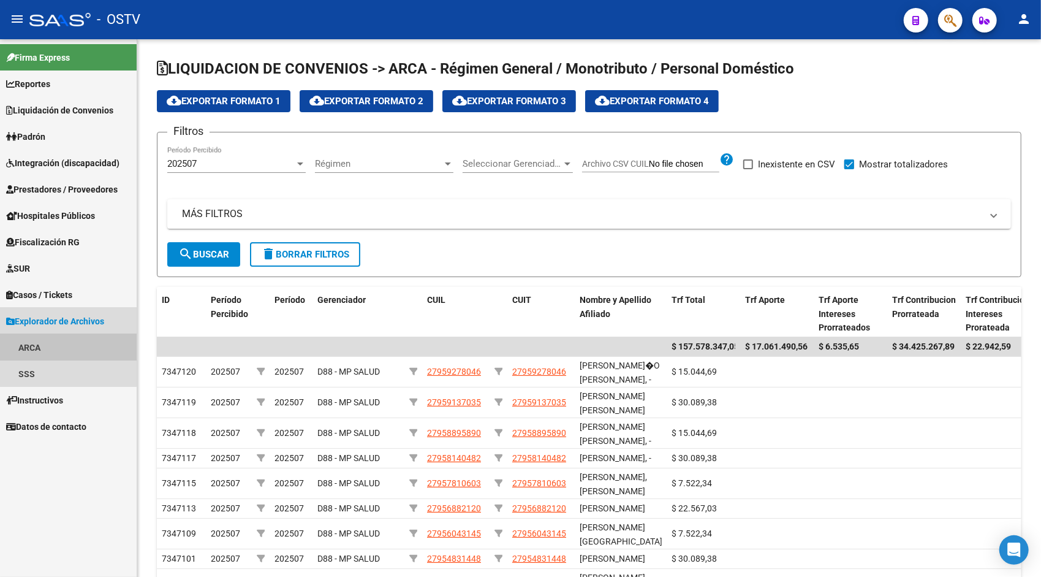
click at [39, 346] on link "ARCA" at bounding box center [68, 347] width 137 height 26
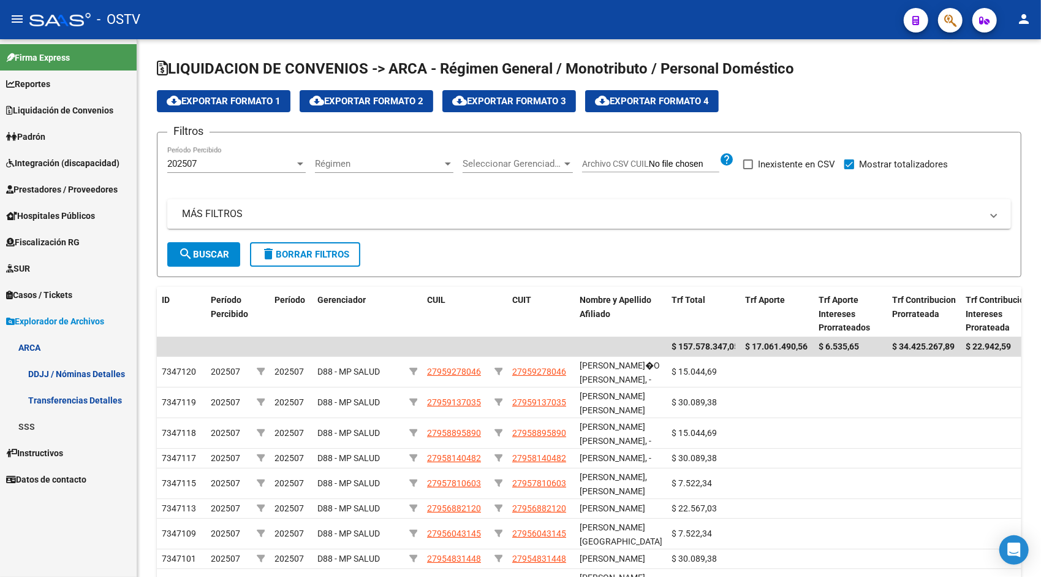
click at [53, 397] on link "Transferencias Detalles" at bounding box center [68, 400] width 137 height 26
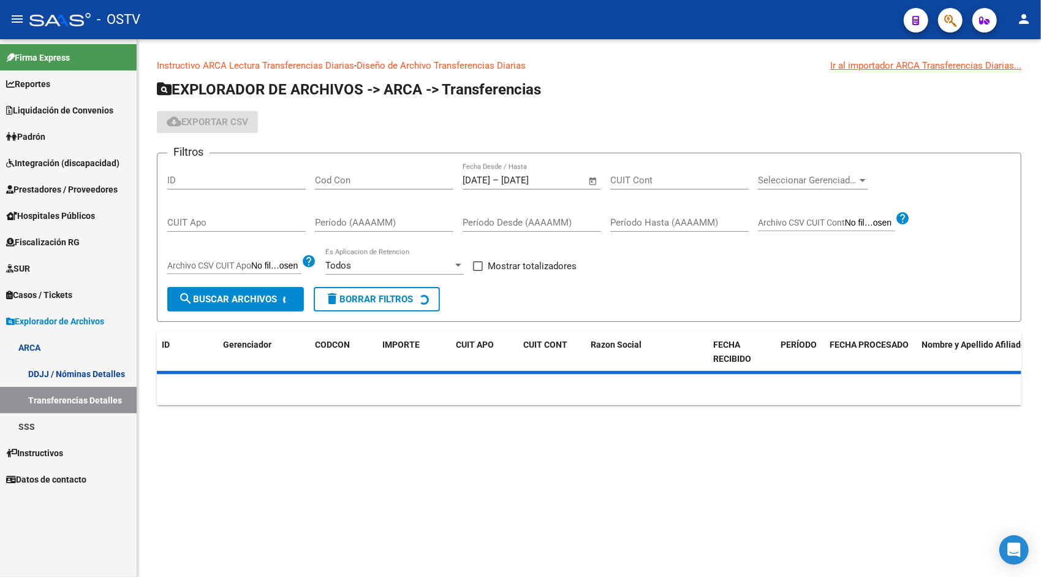
click at [341, 176] on input "Cod Con" at bounding box center [384, 180] width 138 height 11
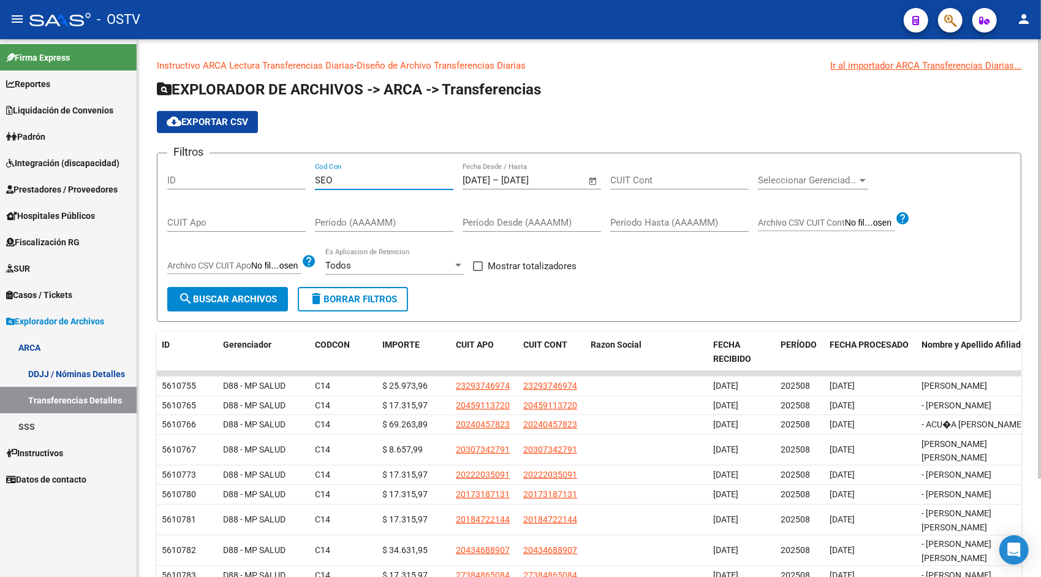
type input "SEO"
click at [549, 170] on div "[DATE] [DATE] – [DATE] [DATE] Fecha Desde / Hasta" at bounding box center [525, 176] width 124 height 26
click at [553, 179] on input "[DATE]" at bounding box center [530, 180] width 59 height 11
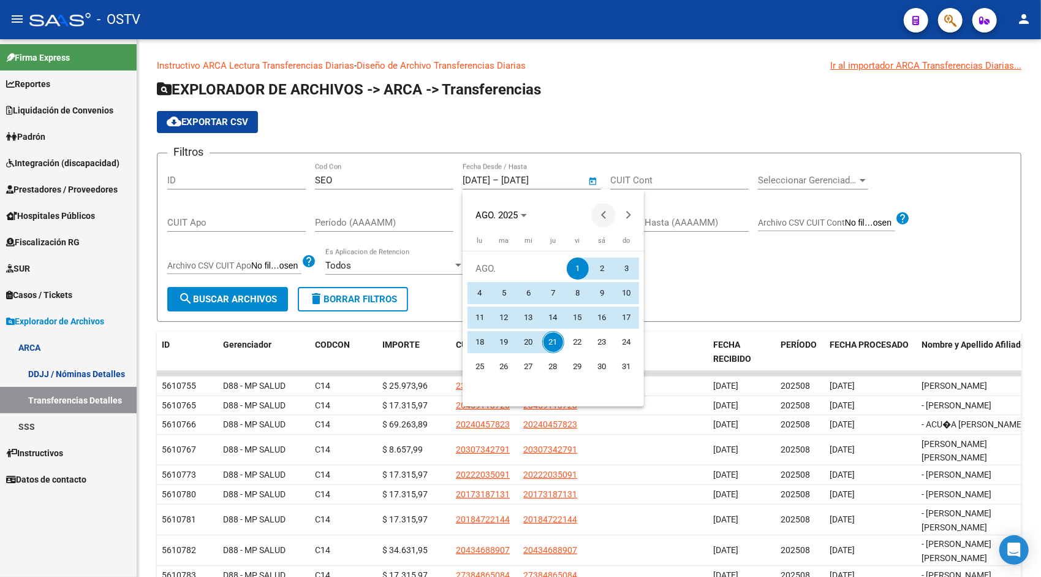
click at [610, 215] on span "Previous month" at bounding box center [603, 215] width 25 height 25
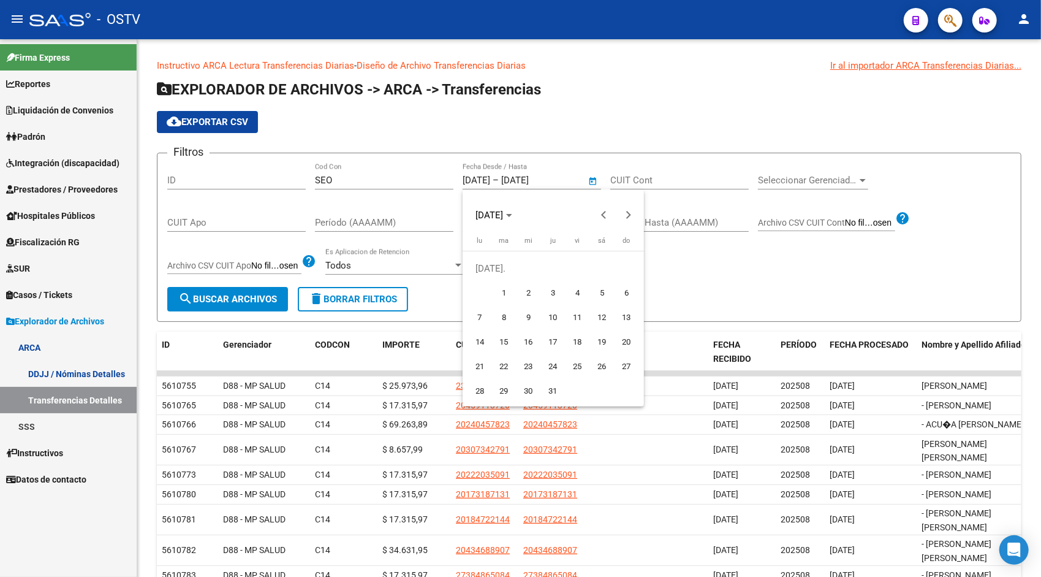
click at [496, 297] on span "1" at bounding box center [504, 293] width 22 height 22
type input "[DATE]"
click at [621, 215] on span "Next month" at bounding box center [628, 215] width 25 height 25
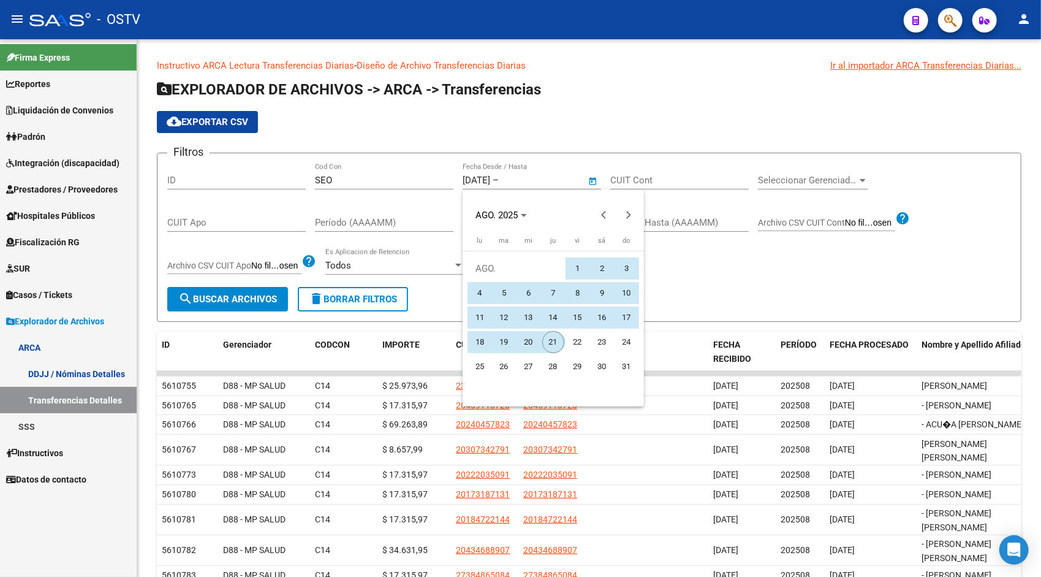
click at [551, 343] on span "21" at bounding box center [553, 342] width 22 height 22
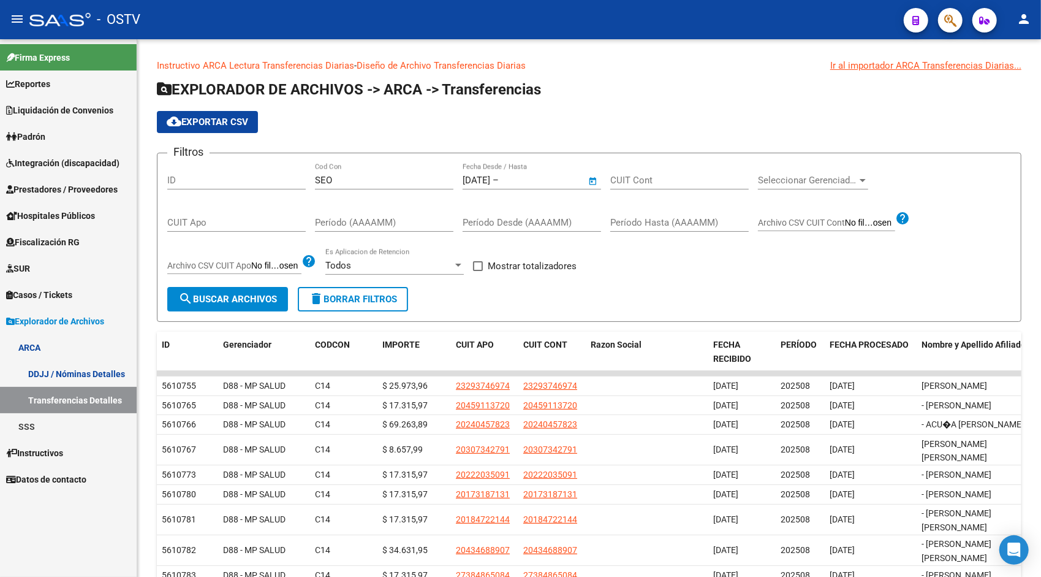
type input "[DATE]"
click at [268, 302] on span "search Buscar Archivos" at bounding box center [227, 298] width 99 height 11
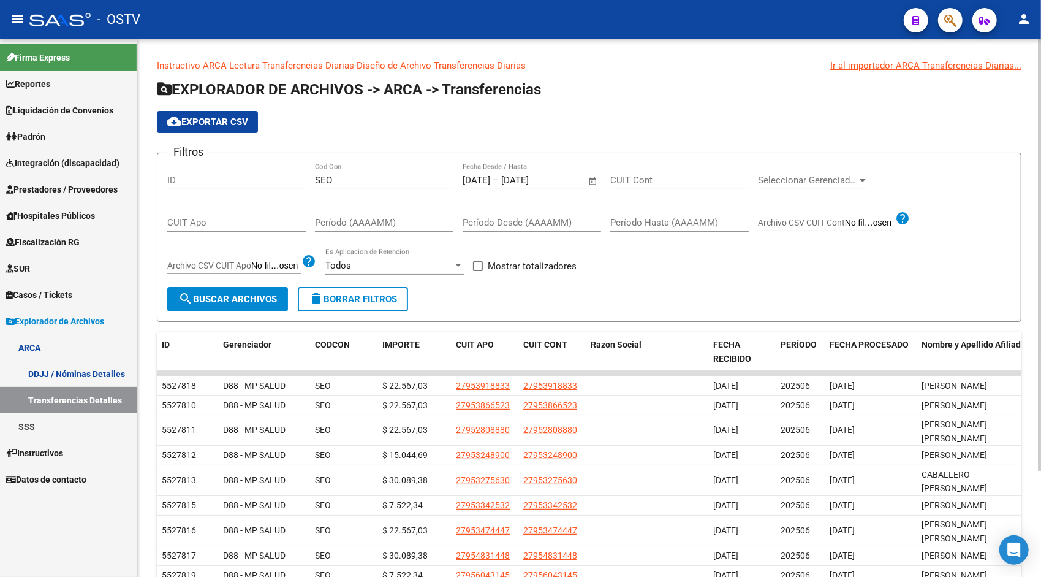
click at [230, 126] on span "cloud_download Exportar CSV" at bounding box center [207, 121] width 81 height 11
click at [504, 265] on span "Mostrar totalizadores" at bounding box center [532, 266] width 89 height 15
click at [478, 271] on input "Mostrar totalizadores" at bounding box center [477, 271] width 1 height 1
checkbox input "true"
click at [249, 289] on button "search Buscar Archivos" at bounding box center [227, 299] width 121 height 25
